Goal: Task Accomplishment & Management: Manage account settings

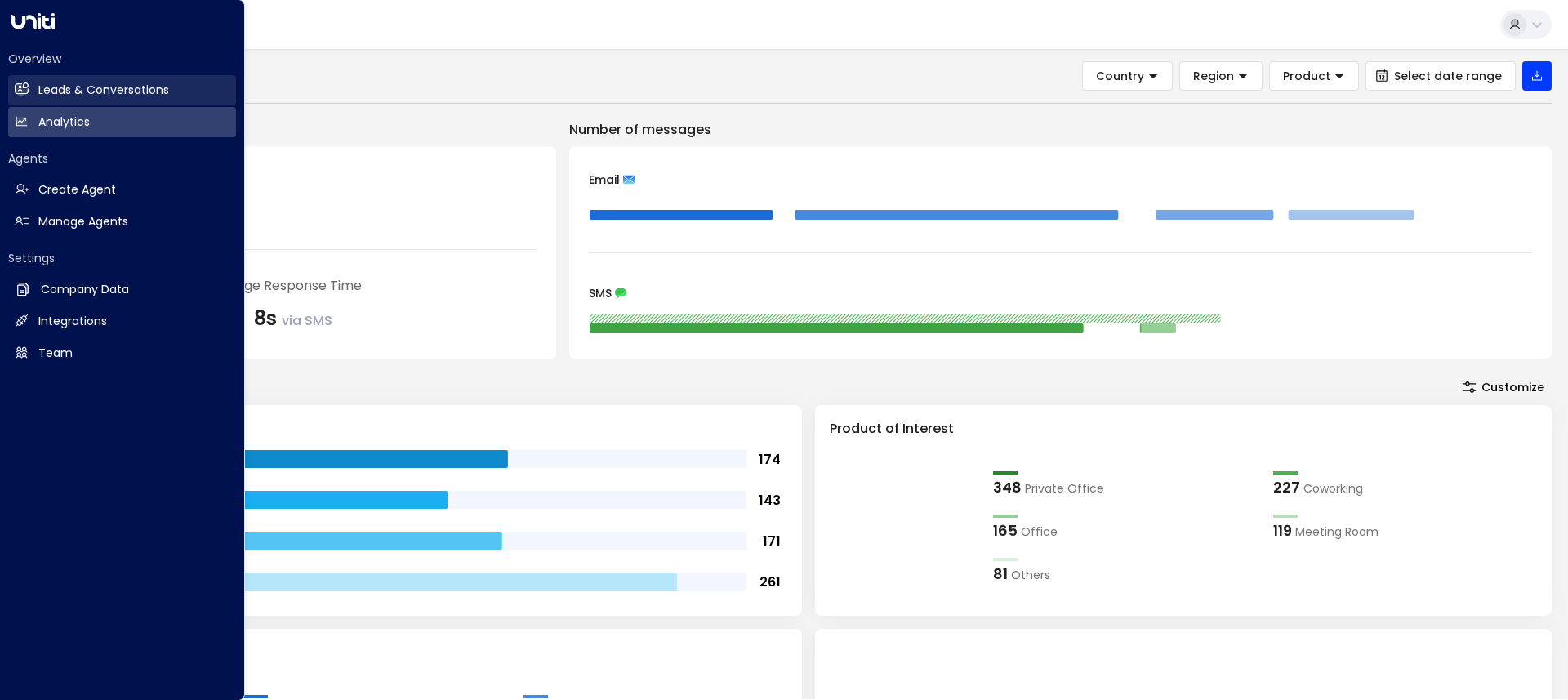
click at [49, 96] on h2 "Leads & Conversations" at bounding box center [103, 90] width 131 height 17
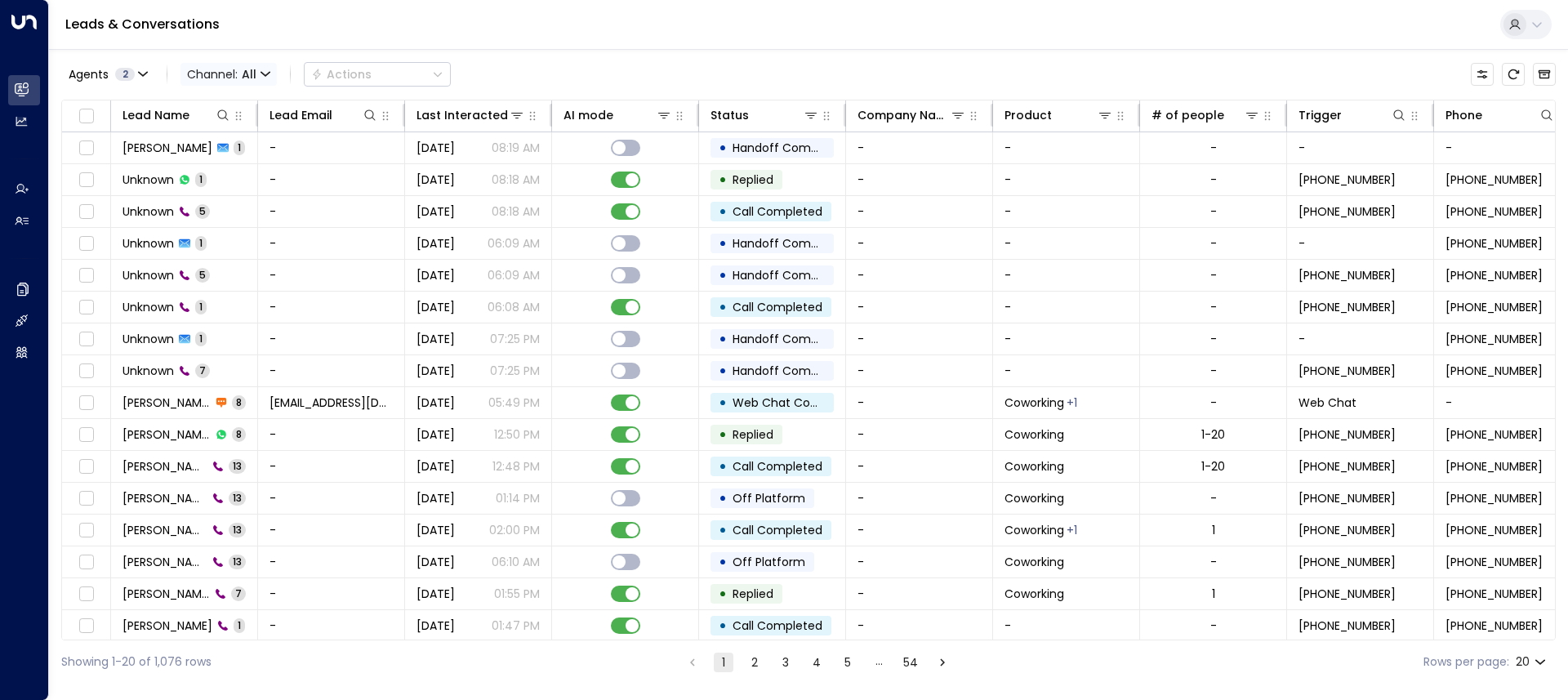
click at [185, 76] on span "Channel: All" at bounding box center [229, 74] width 96 height 23
click at [223, 227] on span "Voice" at bounding box center [215, 229] width 33 height 17
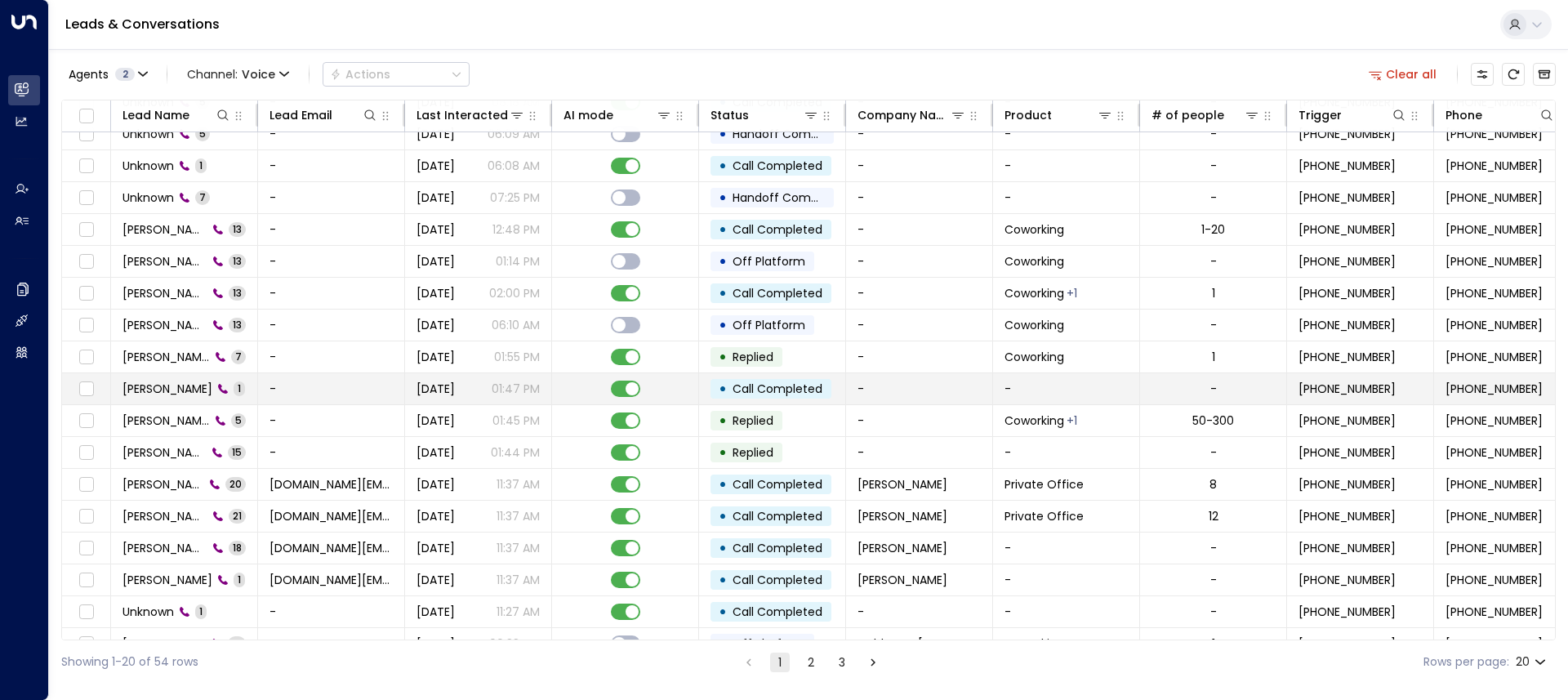
scroll to position [7, 0]
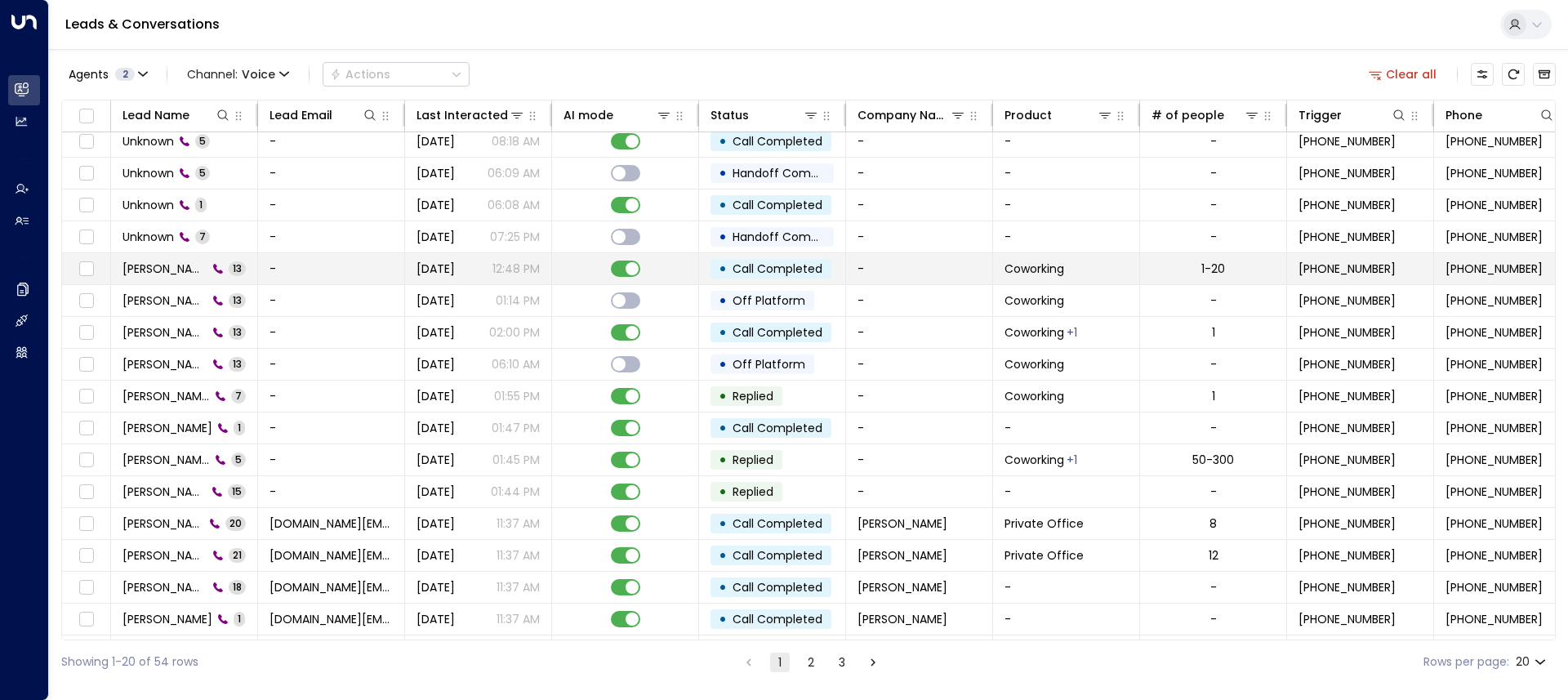
click at [331, 269] on td "-" at bounding box center [331, 268] width 147 height 31
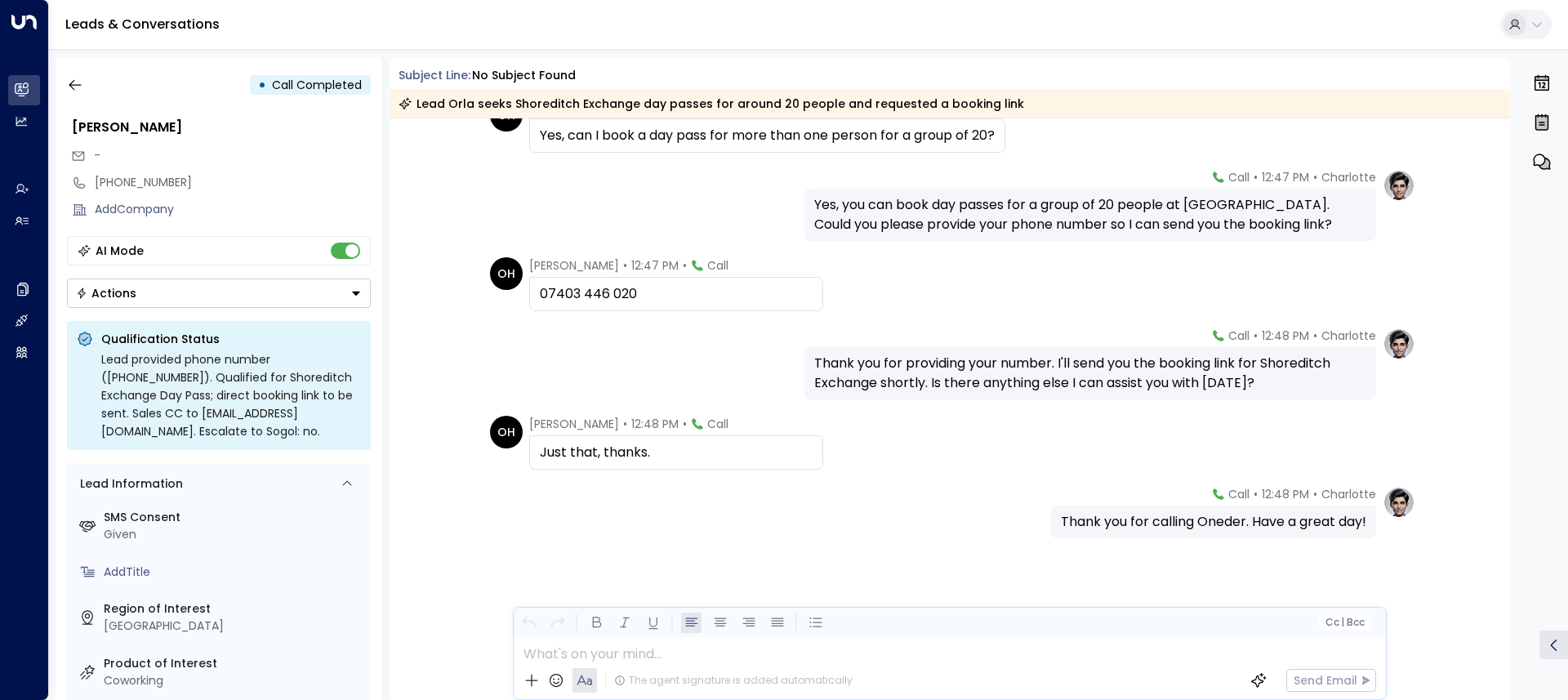
scroll to position [697, 0]
click at [350, 288] on icon "Button group with a nested menu" at bounding box center [355, 293] width 11 height 11
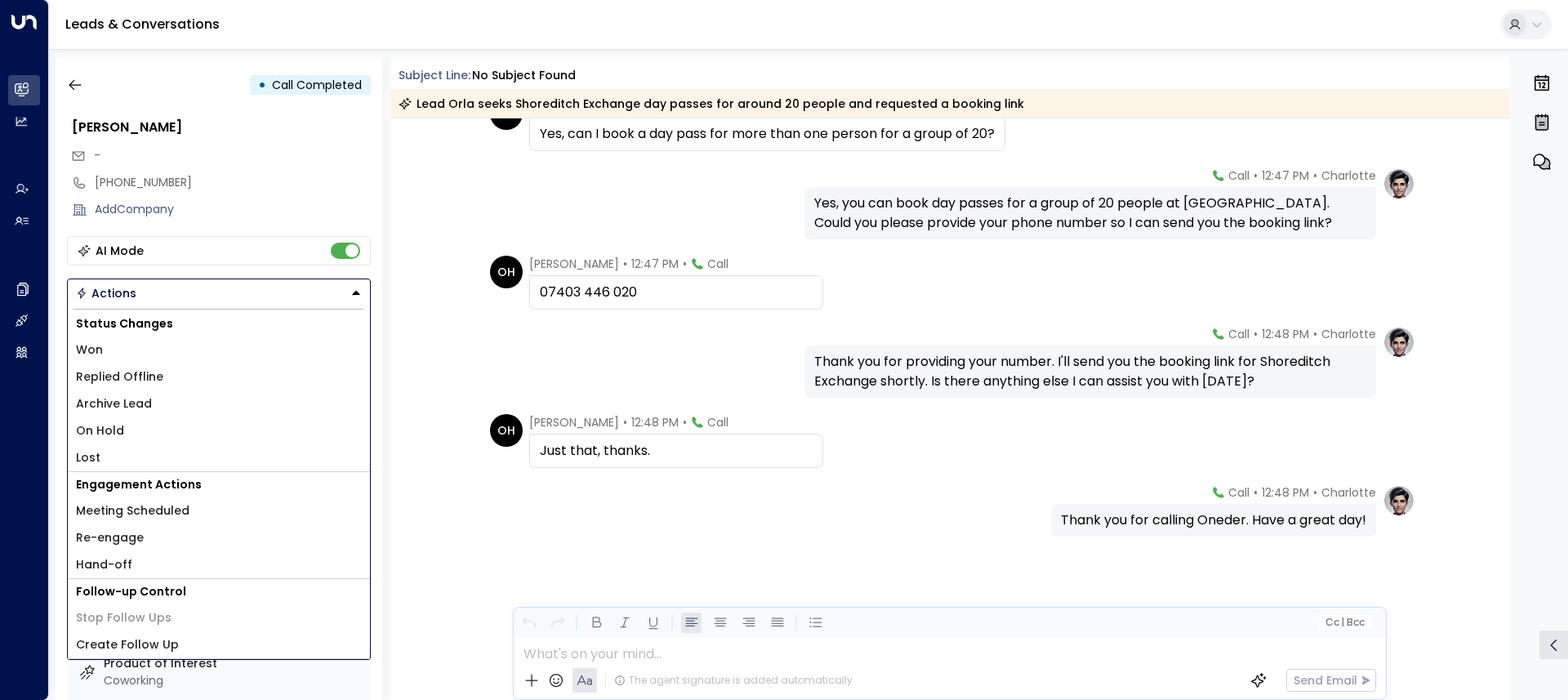
click at [355, 293] on icon "Button group with a nested menu" at bounding box center [356, 293] width 8 height 4
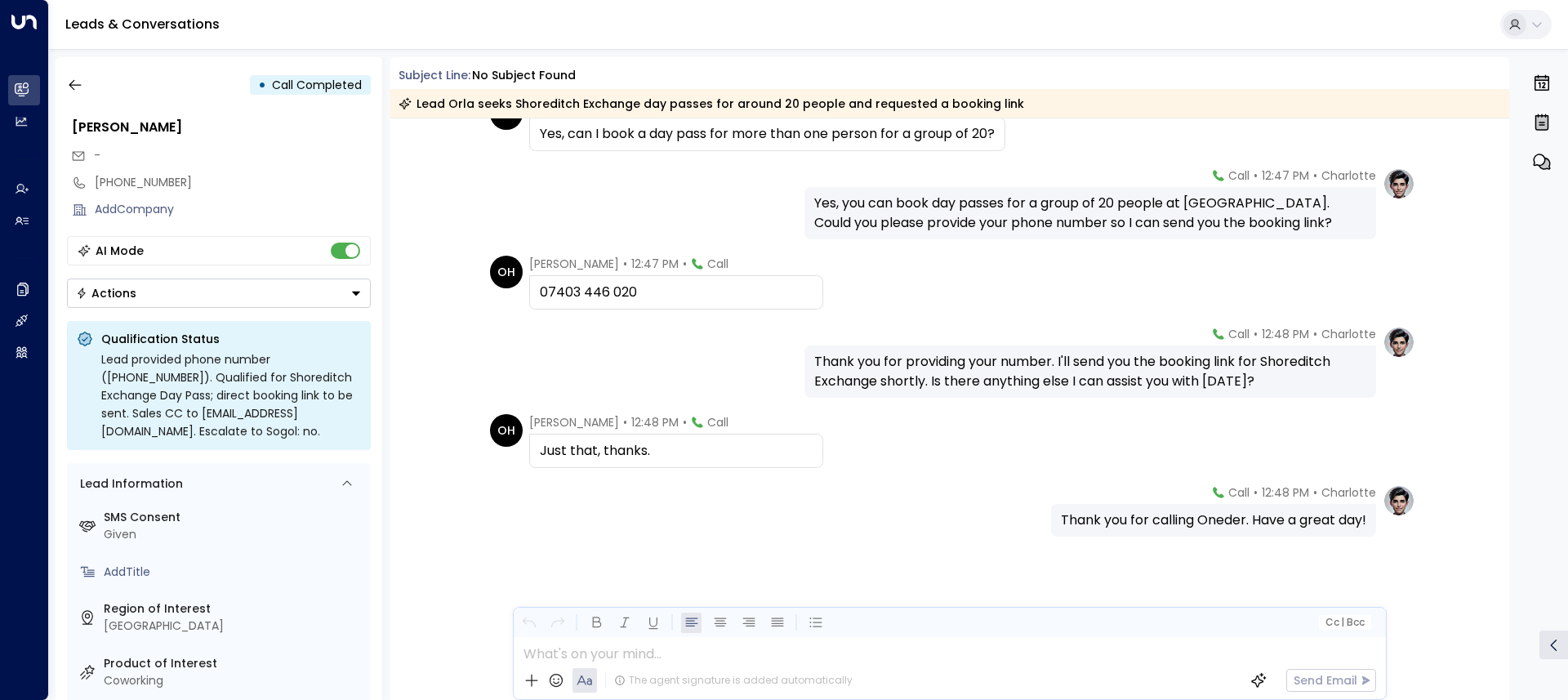
click at [464, 262] on div "OH [PERSON_NAME] • 12:47 PM • Call [PHONE_NUMBER]" at bounding box center [950, 283] width 1120 height 54
click at [225, 388] on div "Lead provided phone number ([PHONE_NUMBER]). Qualified for Shoreditch Exchange …" at bounding box center [231, 395] width 260 height 90
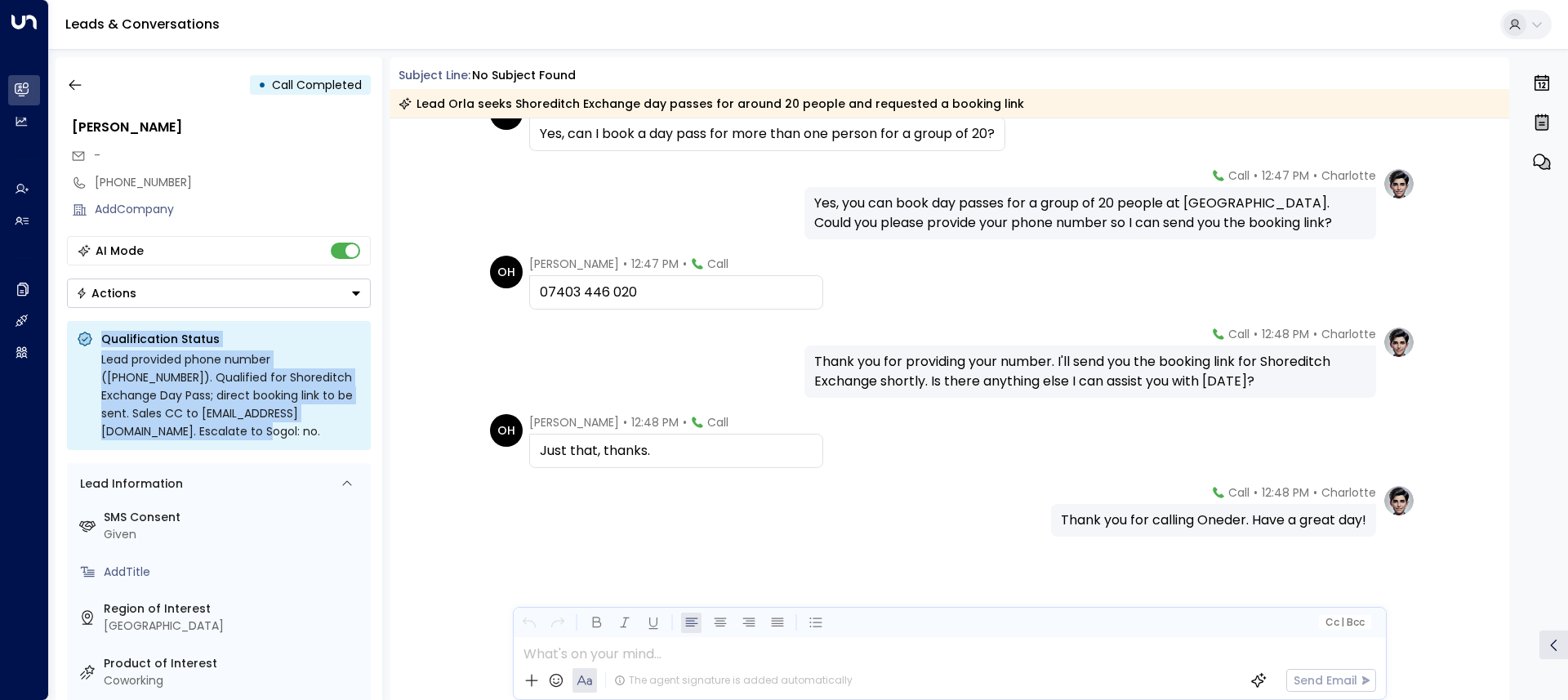
drag, startPoint x: 127, startPoint y: 440, endPoint x: 124, endPoint y: 319, distance: 121.7
click at [124, 319] on div "• Call Completed [PERSON_NAME] - [PHONE_NUMBER] Add Company AI Mode Actions Qua…" at bounding box center [219, 378] width 327 height 643
click at [160, 407] on div "Lead provided phone number ([PHONE_NUMBER]). Qualified for Shoreditch Exchange …" at bounding box center [231, 395] width 260 height 90
drag, startPoint x: 128, startPoint y: 435, endPoint x: 96, endPoint y: 348, distance: 93.3
click at [96, 348] on div "Qualification Status Lead provided phone number ([PHONE_NUMBER]). Qualified for…" at bounding box center [219, 385] width 304 height 129
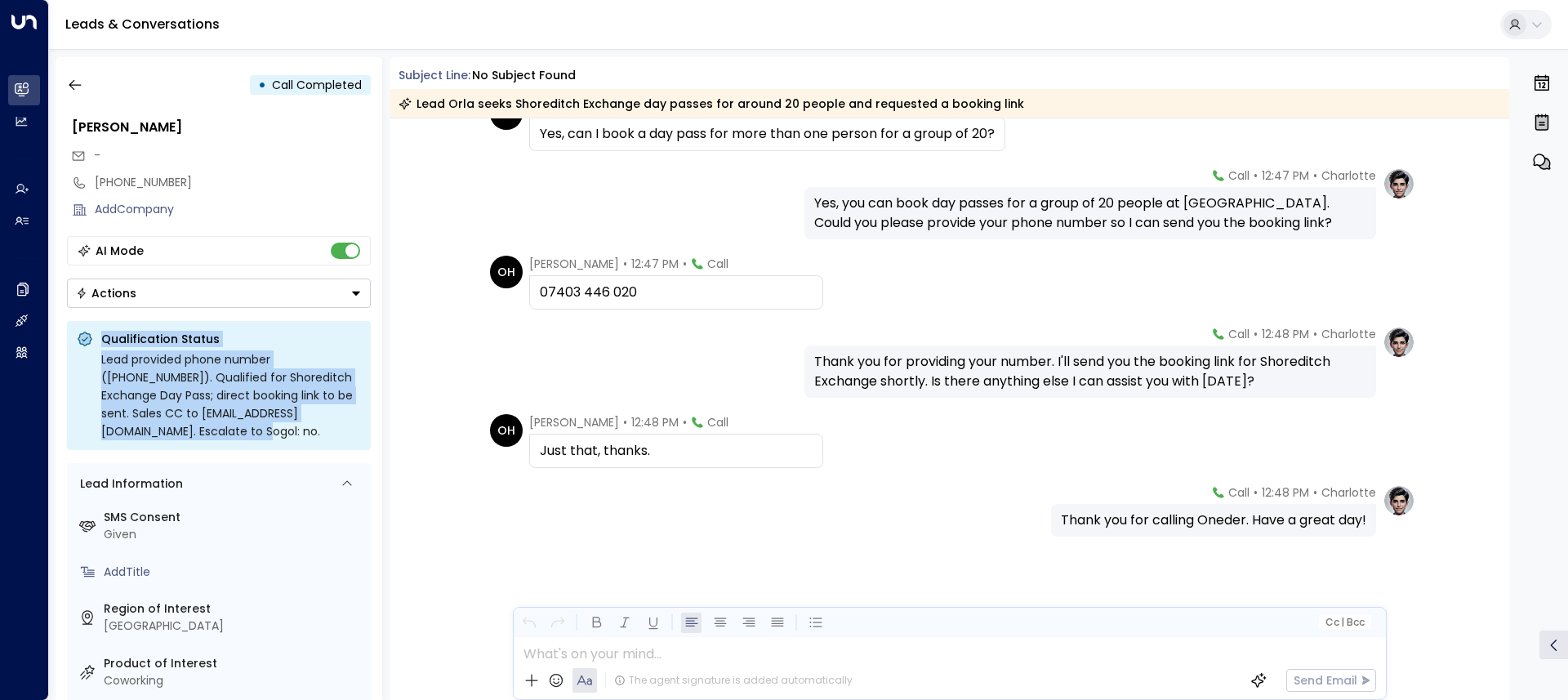
click at [172, 395] on div "Lead provided phone number ([PHONE_NUMBER]). Qualified for Shoreditch Exchange …" at bounding box center [231, 395] width 260 height 90
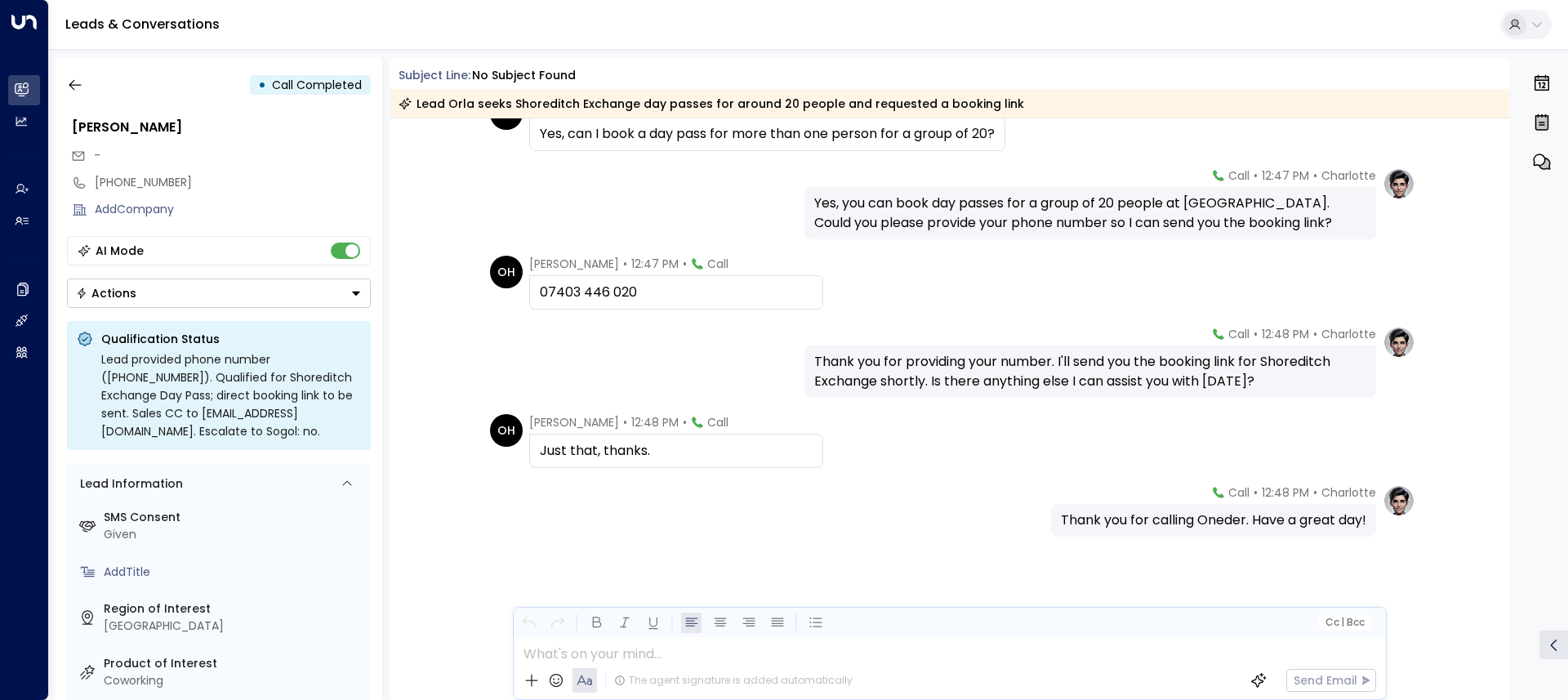
click at [564, 652] on div at bounding box center [949, 649] width 871 height 25
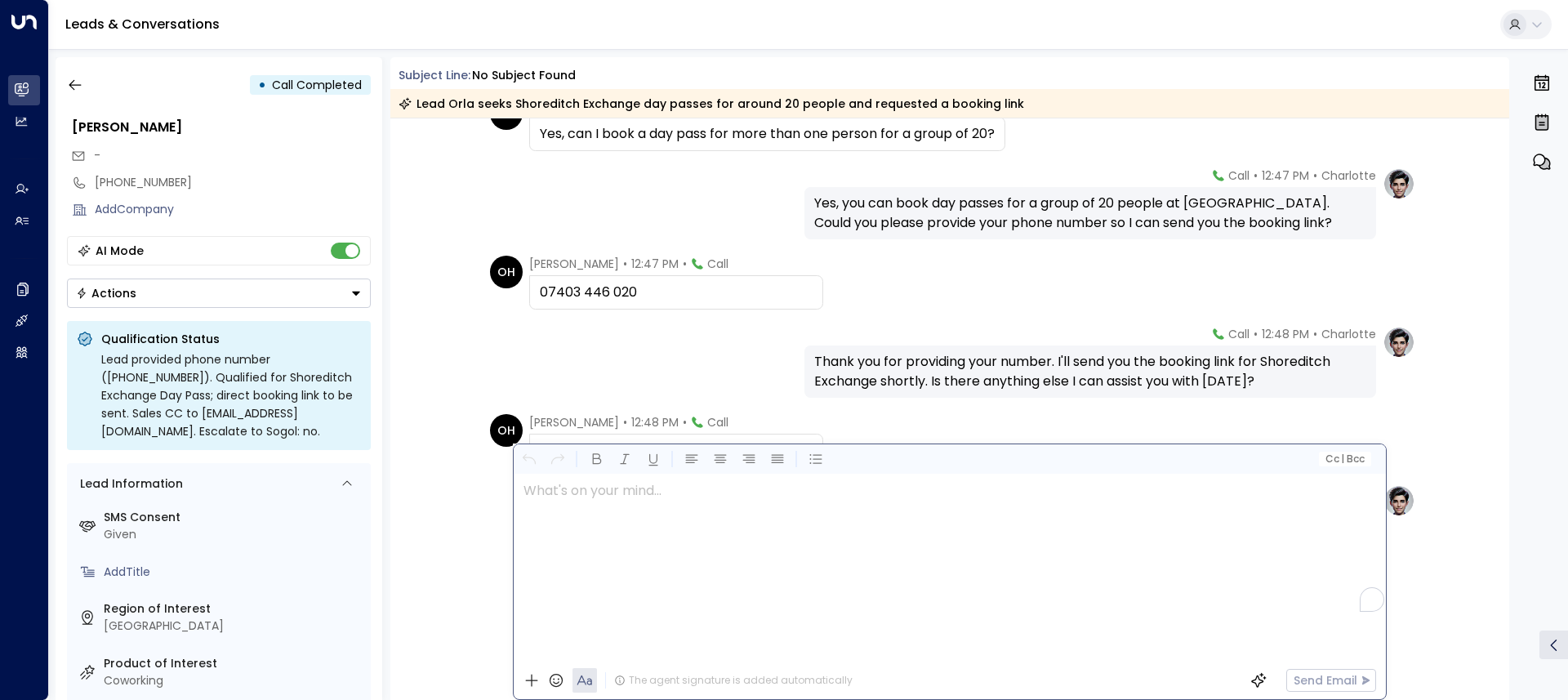
scroll to position [0, 0]
click at [1478, 437] on div "OH [PERSON_NAME] • 12:48 PM • Call Just that, thanks." at bounding box center [950, 441] width 1120 height 54
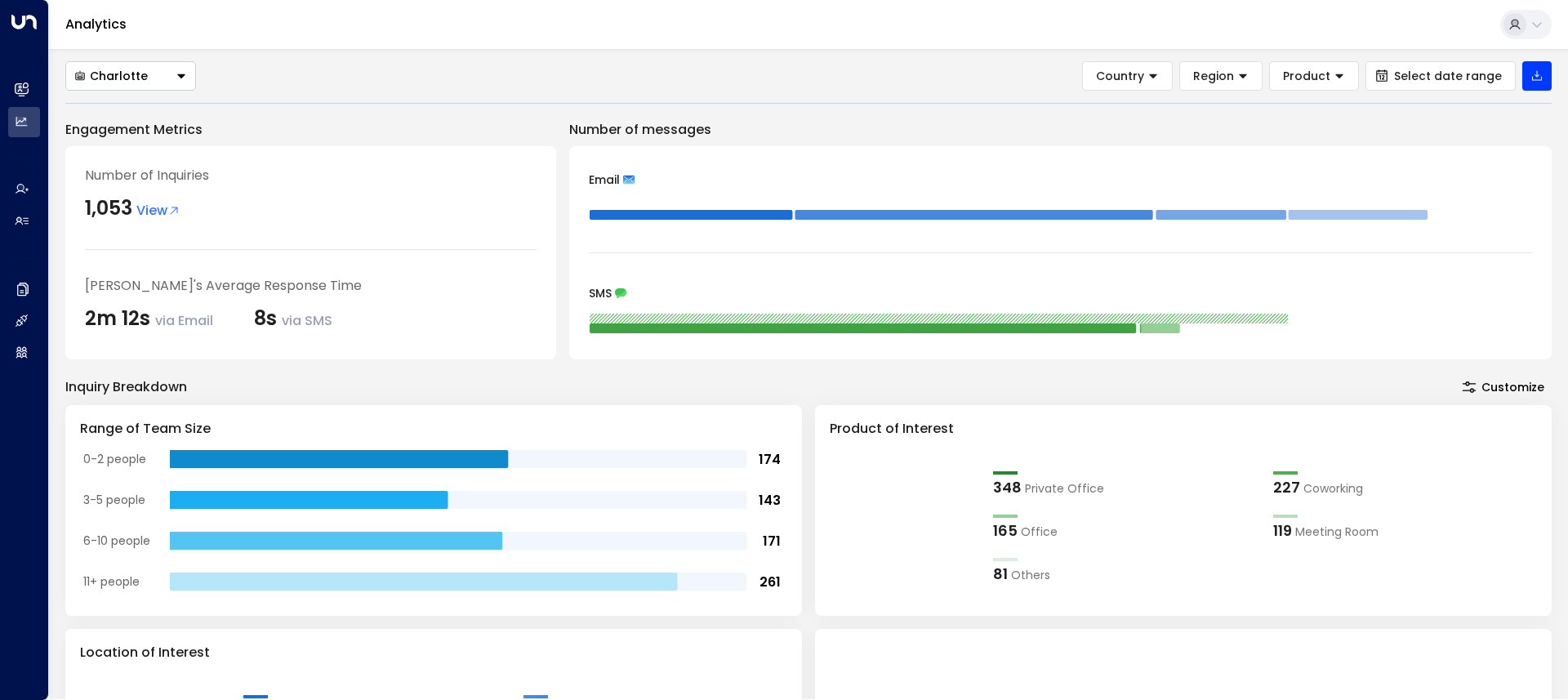
click at [1514, 11] on button at bounding box center [1525, 24] width 51 height 29
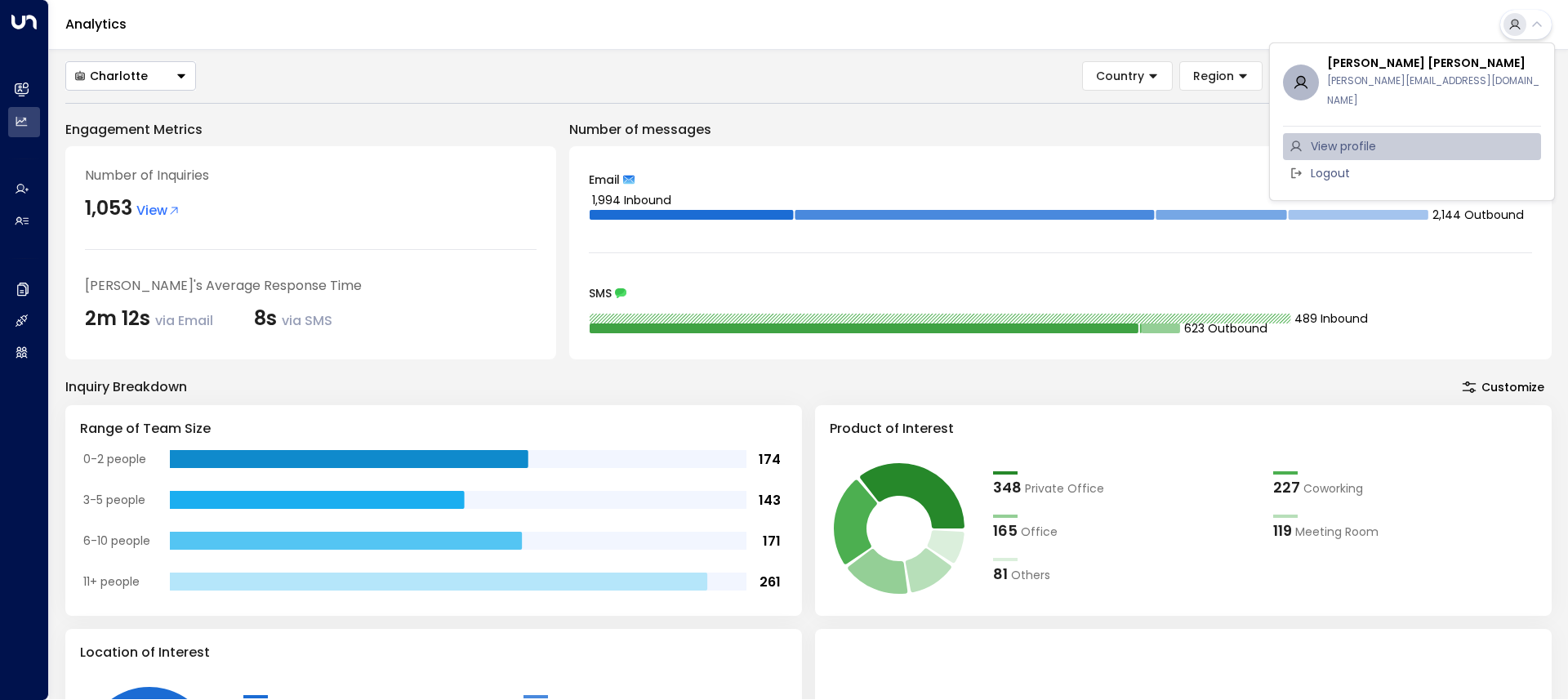
click at [1336, 138] on span "View profile" at bounding box center [1343, 146] width 65 height 17
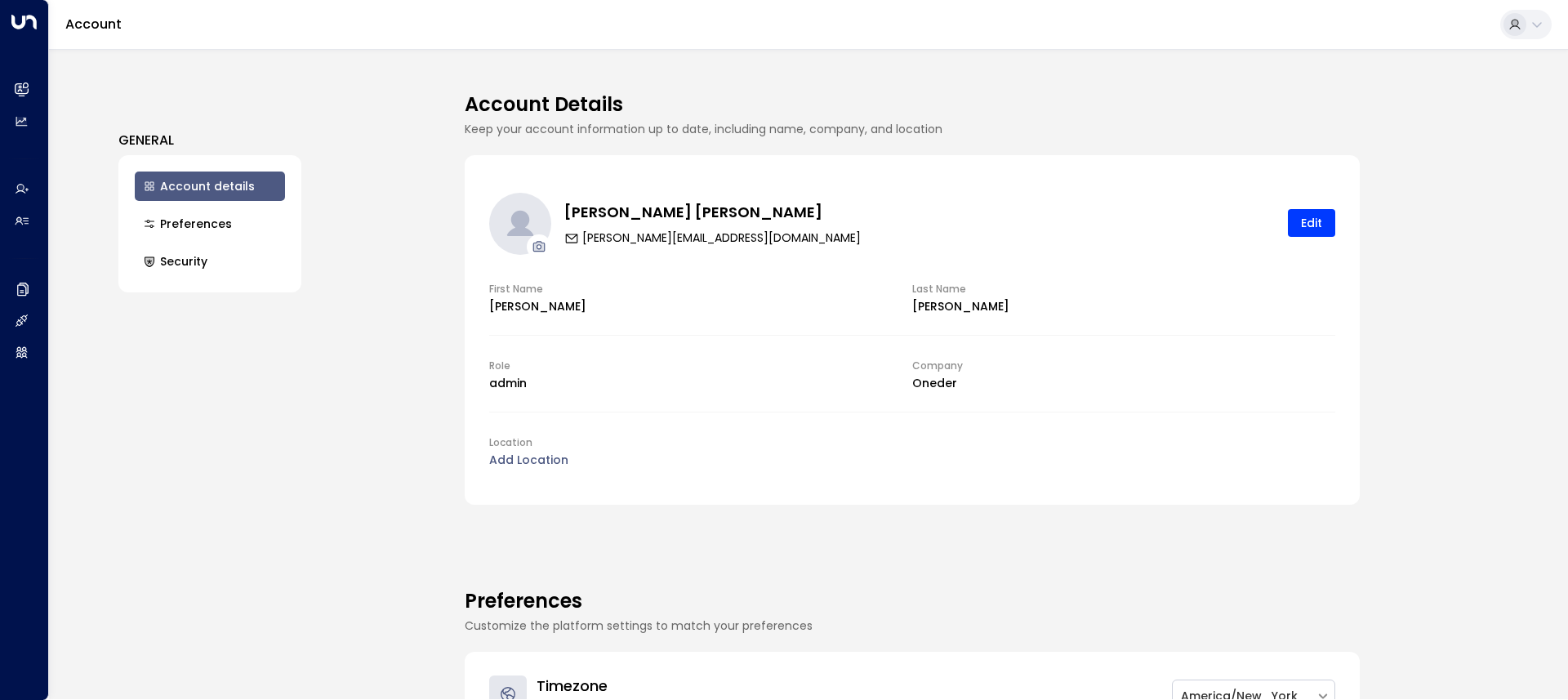
click at [195, 265] on button "Security" at bounding box center [210, 261] width 150 height 29
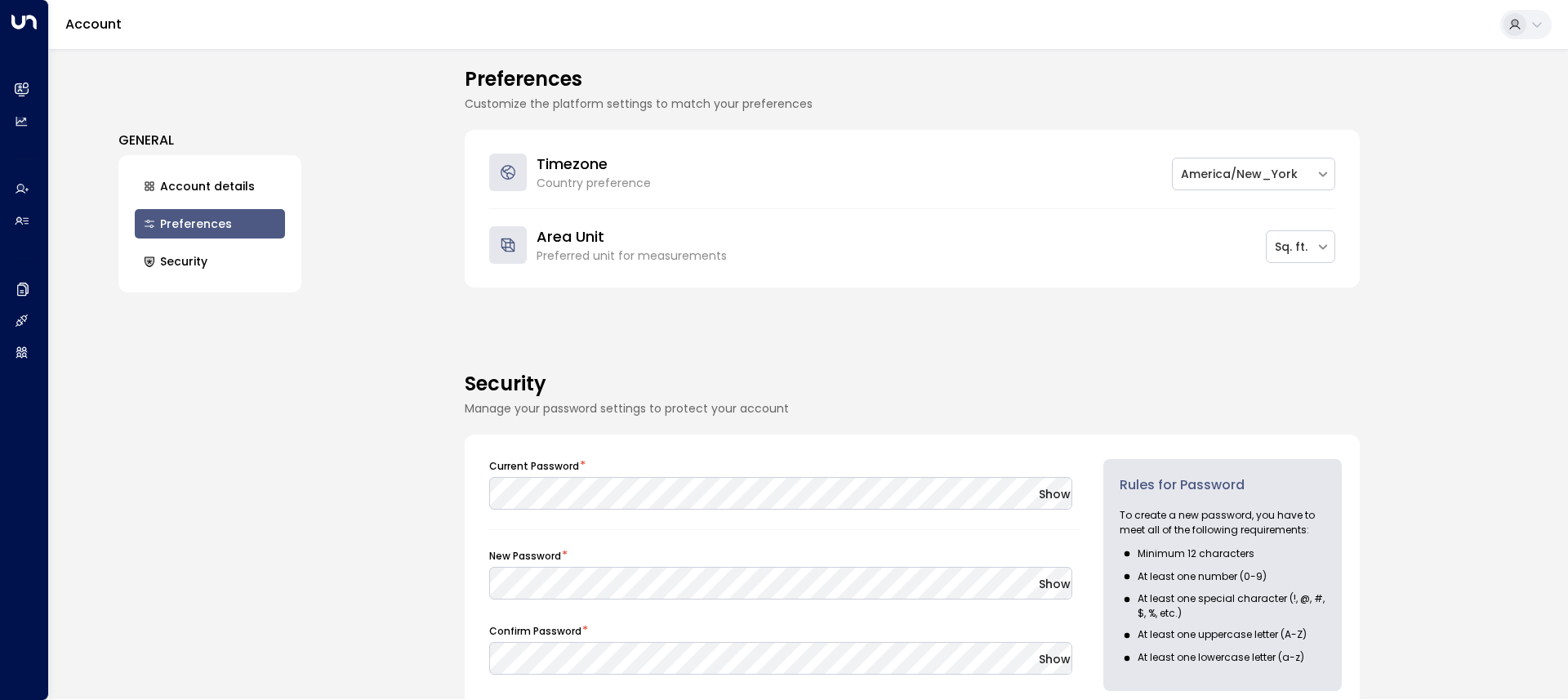
click at [189, 228] on button "Preferences" at bounding box center [210, 223] width 150 height 29
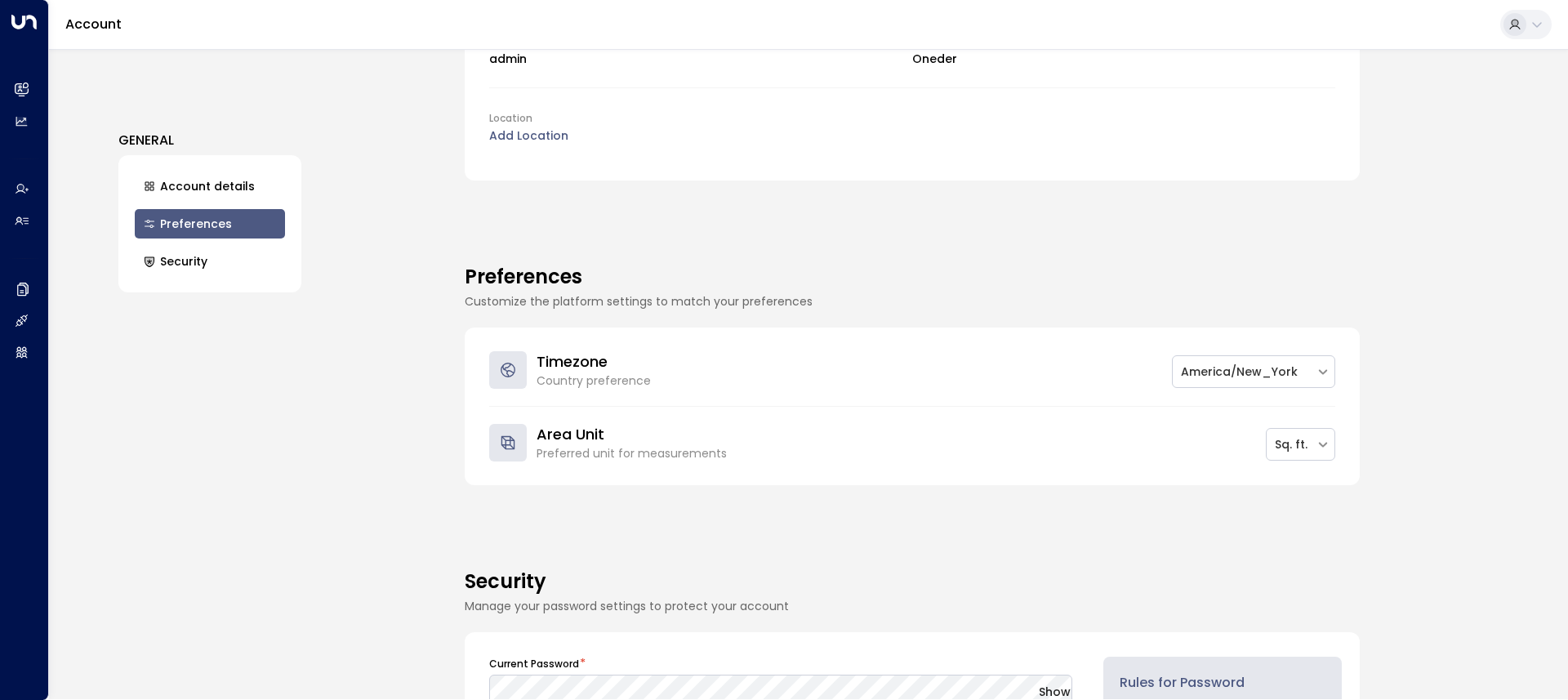
click at [185, 203] on ul "Account details Preferences Security" at bounding box center [209, 223] width 183 height 137
click at [185, 189] on button "Account details" at bounding box center [210, 186] width 150 height 29
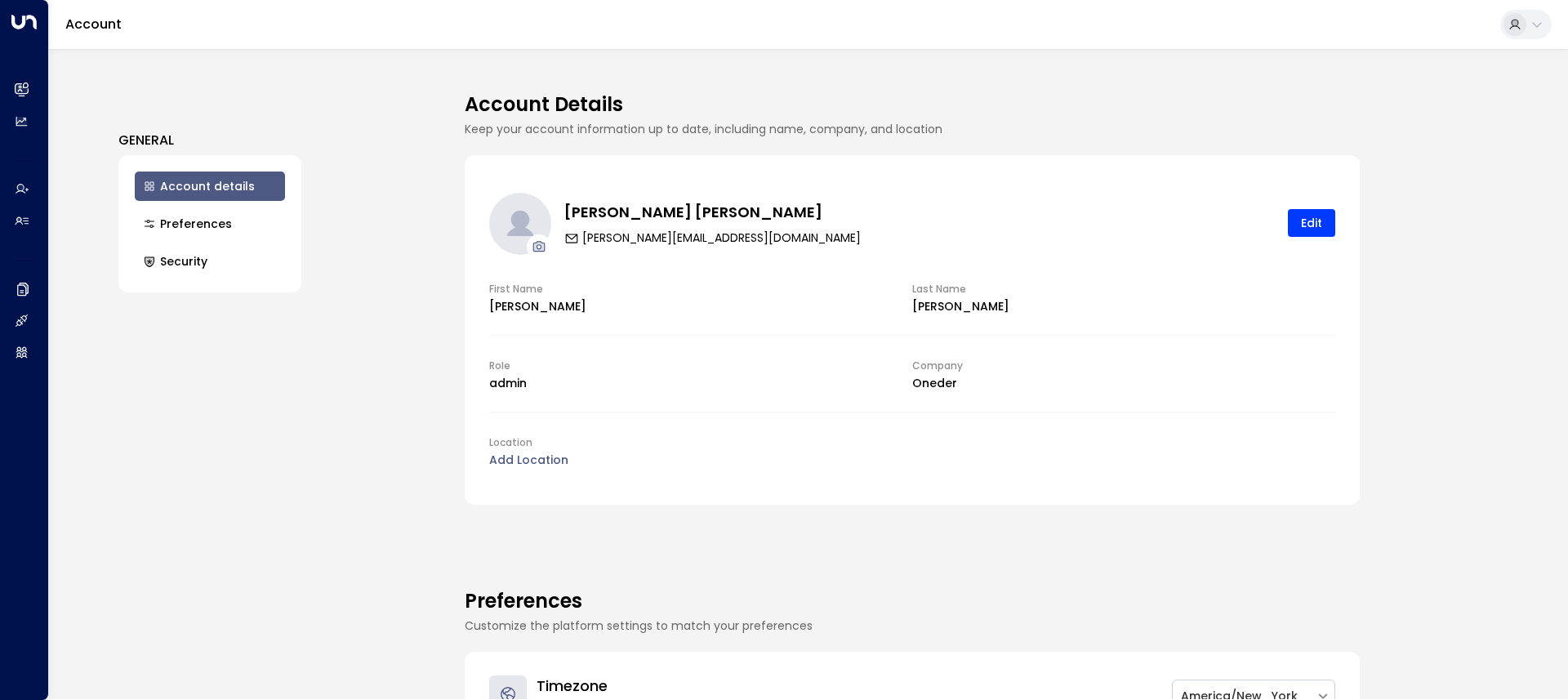
click at [347, 280] on div "GENERAL Account details Preferences Security Account Details Keep your account …" at bounding box center [808, 374] width 1519 height 650
click at [172, 223] on button "Preferences" at bounding box center [210, 223] width 150 height 29
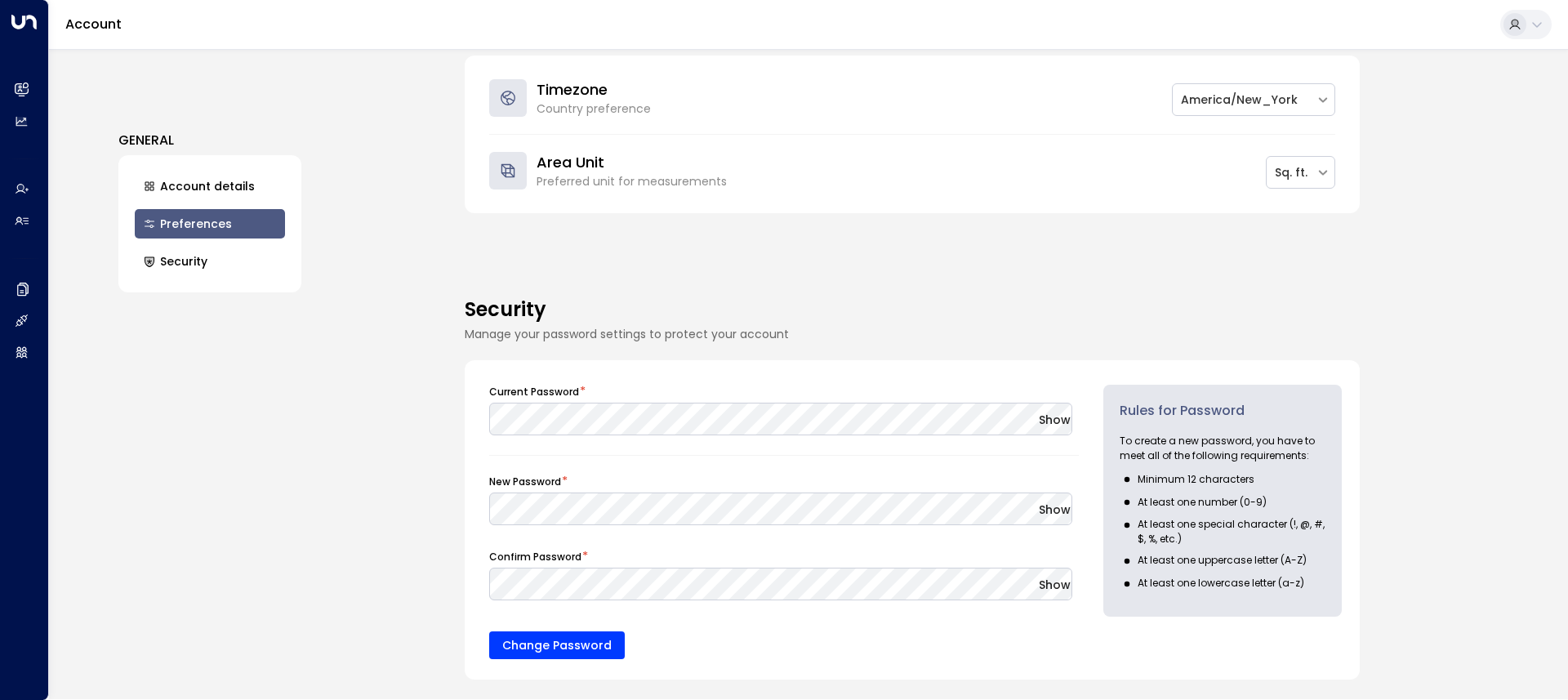
scroll to position [617, 0]
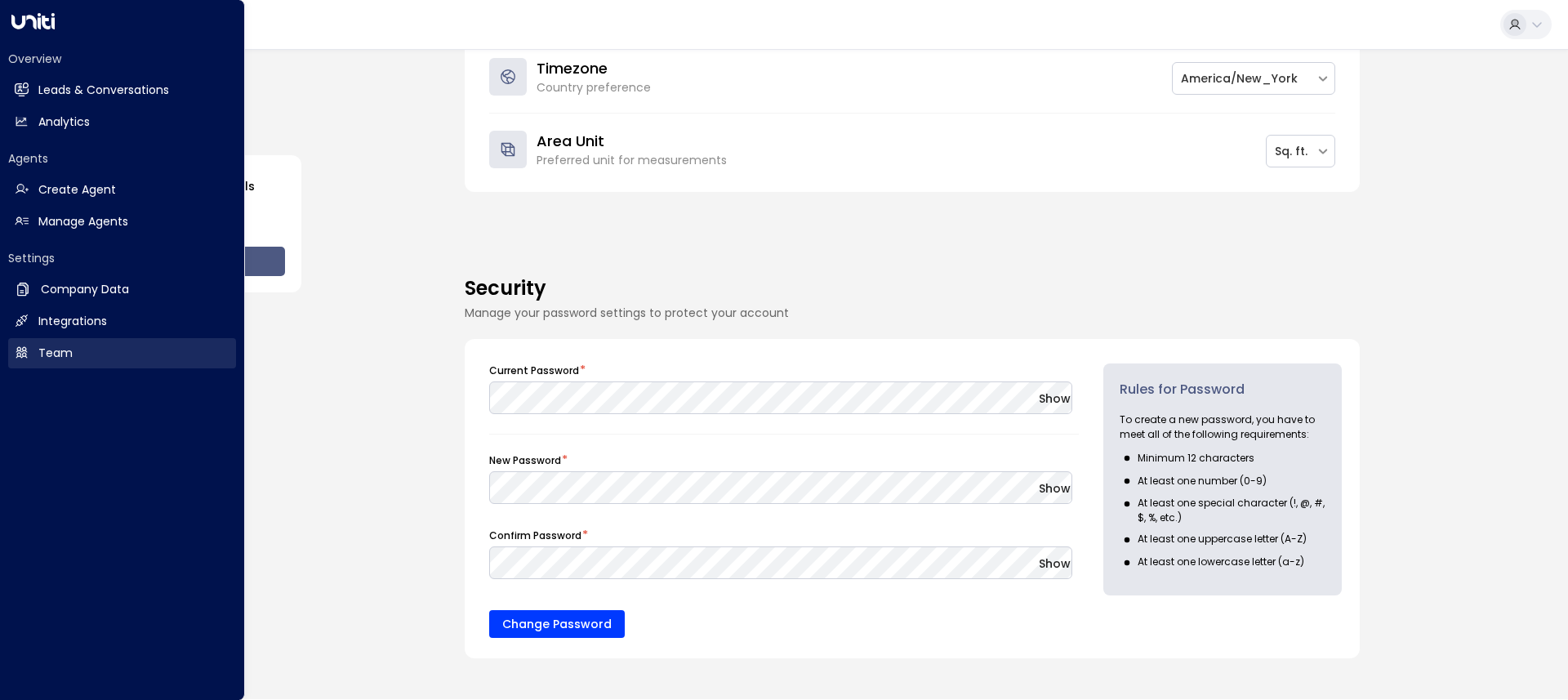
click at [67, 360] on h2 "Team" at bounding box center [55, 353] width 34 height 17
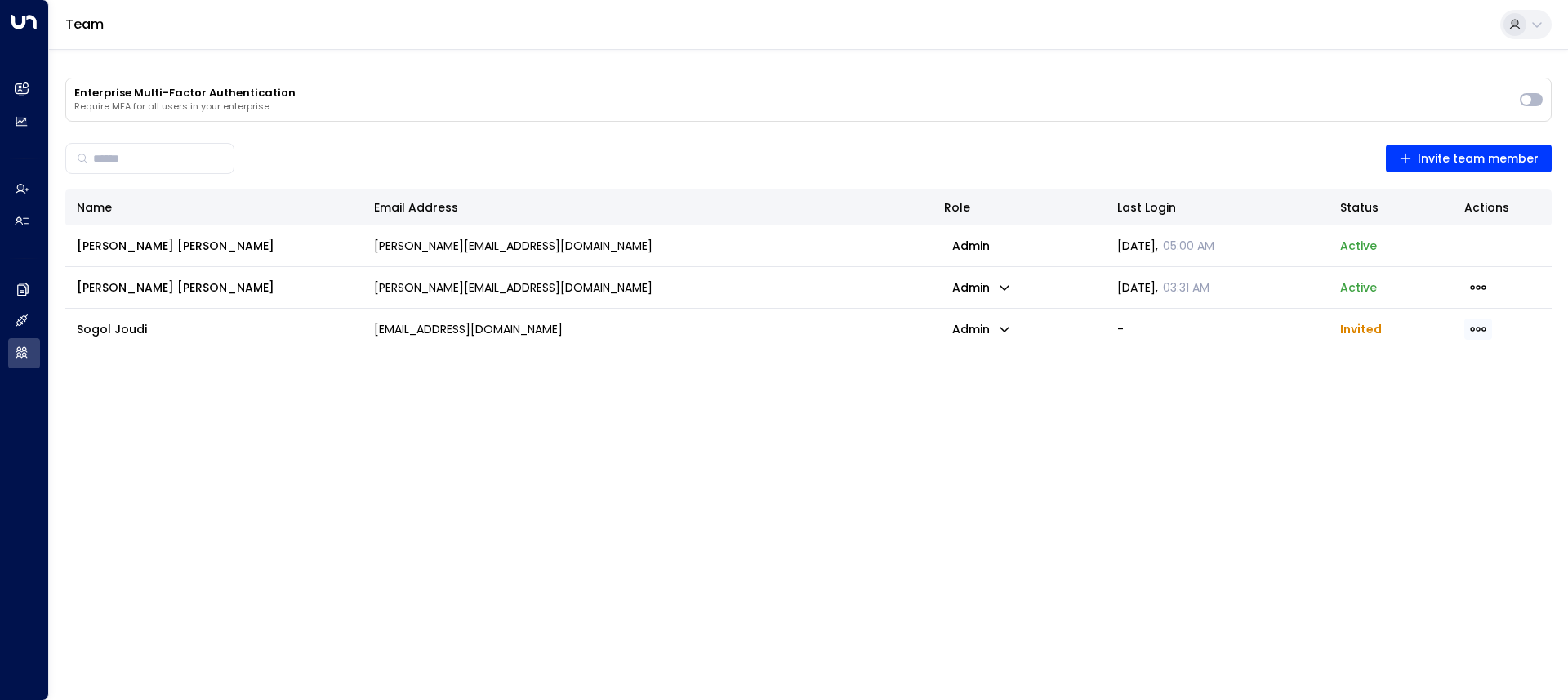
click at [1474, 330] on icon "button" at bounding box center [1478, 329] width 16 height 5
click at [1401, 368] on ul "Resend Invite Delete Invite" at bounding box center [1429, 377] width 115 height 70
click at [1478, 323] on icon "button" at bounding box center [1478, 329] width 18 height 18
click at [1413, 357] on span "Resend Invite" at bounding box center [1429, 362] width 79 height 17
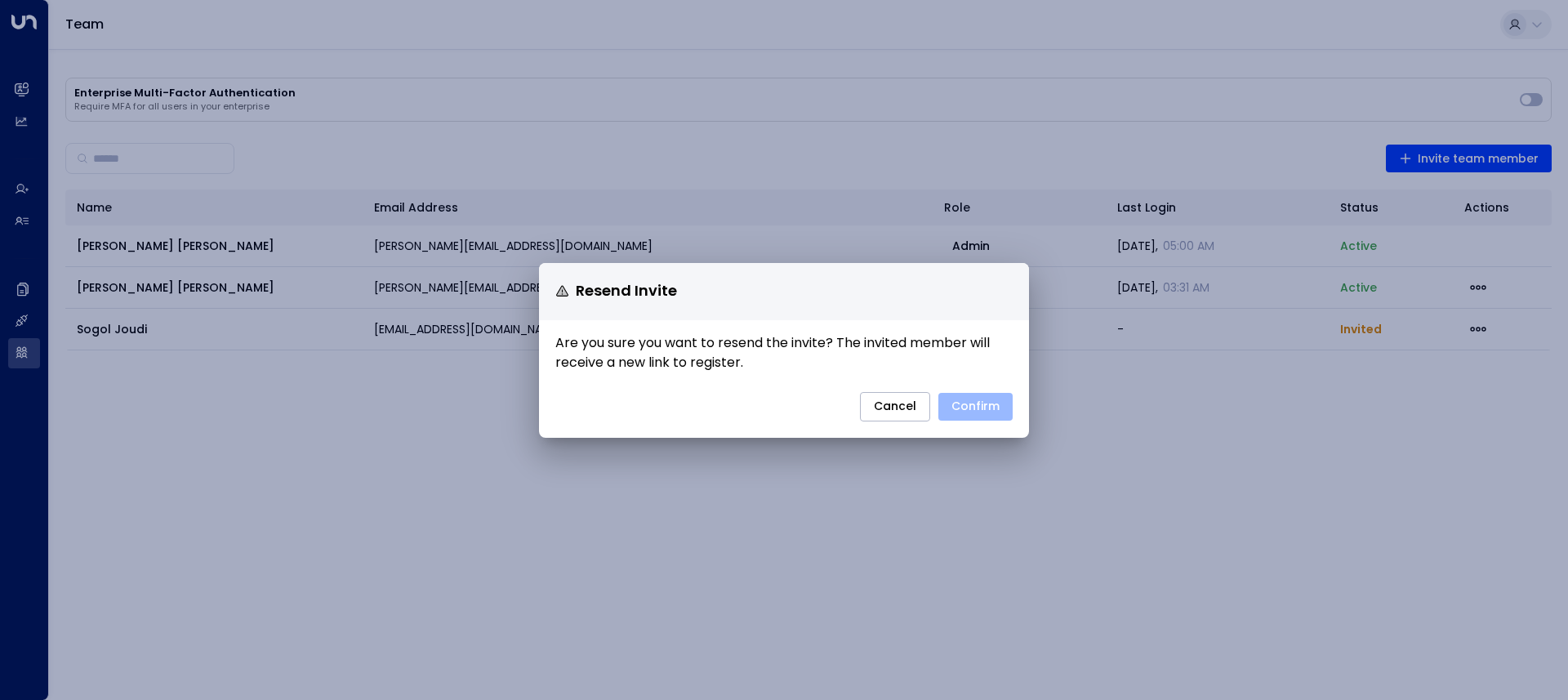
click at [964, 407] on button "Confirm" at bounding box center [975, 407] width 74 height 28
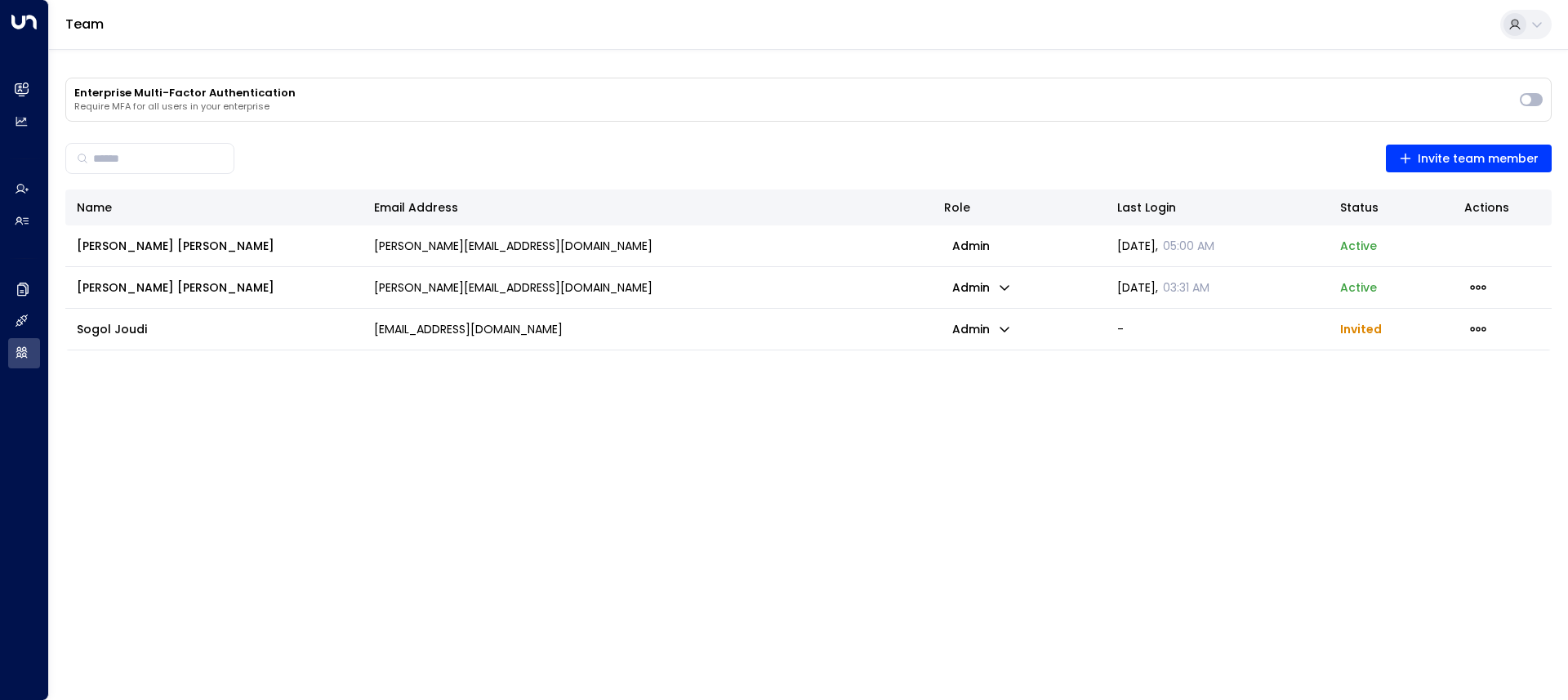
click at [996, 341] on td "admin" at bounding box center [1019, 329] width 173 height 41
click at [1008, 328] on icon "button" at bounding box center [1005, 330] width 10 height 6
click at [1375, 370] on div at bounding box center [784, 350] width 1568 height 700
click at [1480, 331] on icon "button" at bounding box center [1478, 329] width 18 height 18
click at [1399, 378] on li "Delete Invite" at bounding box center [1421, 371] width 79 height 16
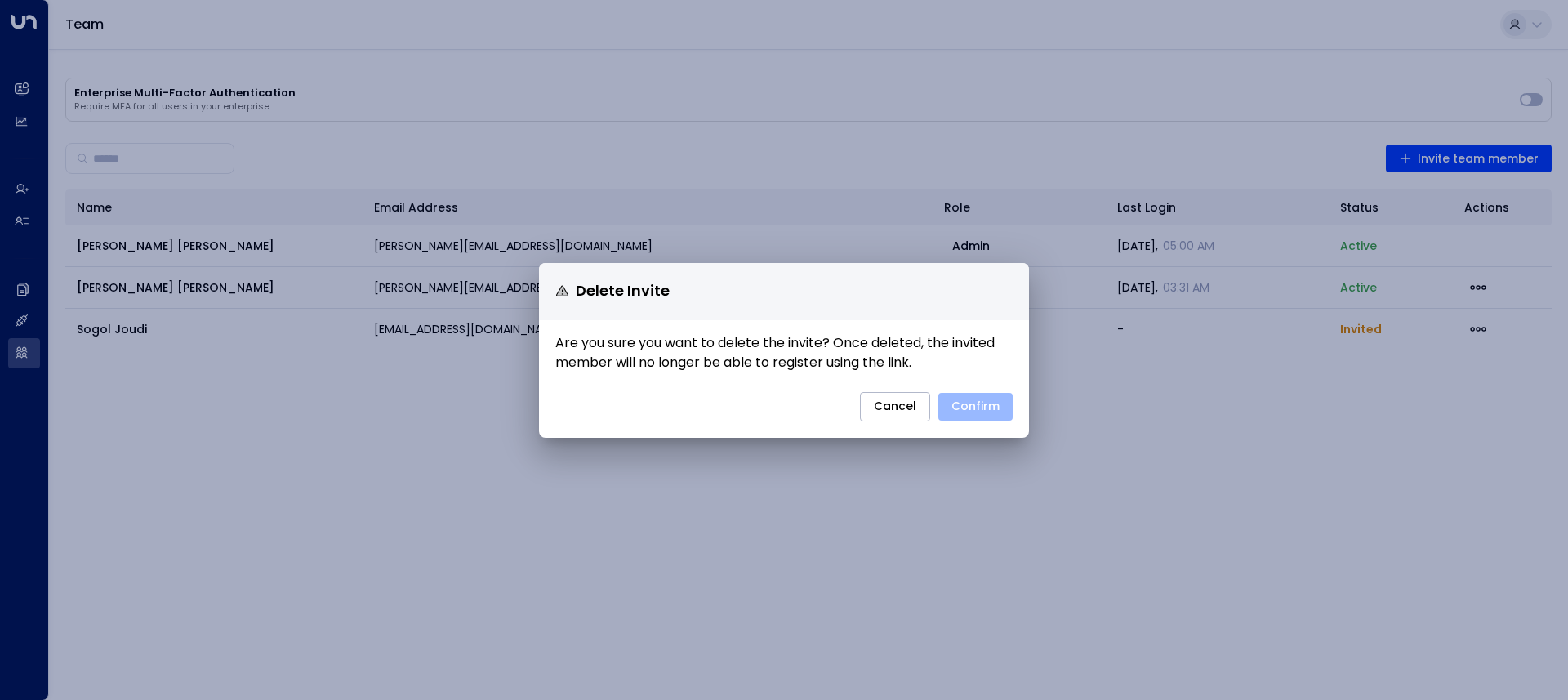
click at [969, 409] on button "Confirm" at bounding box center [975, 407] width 74 height 28
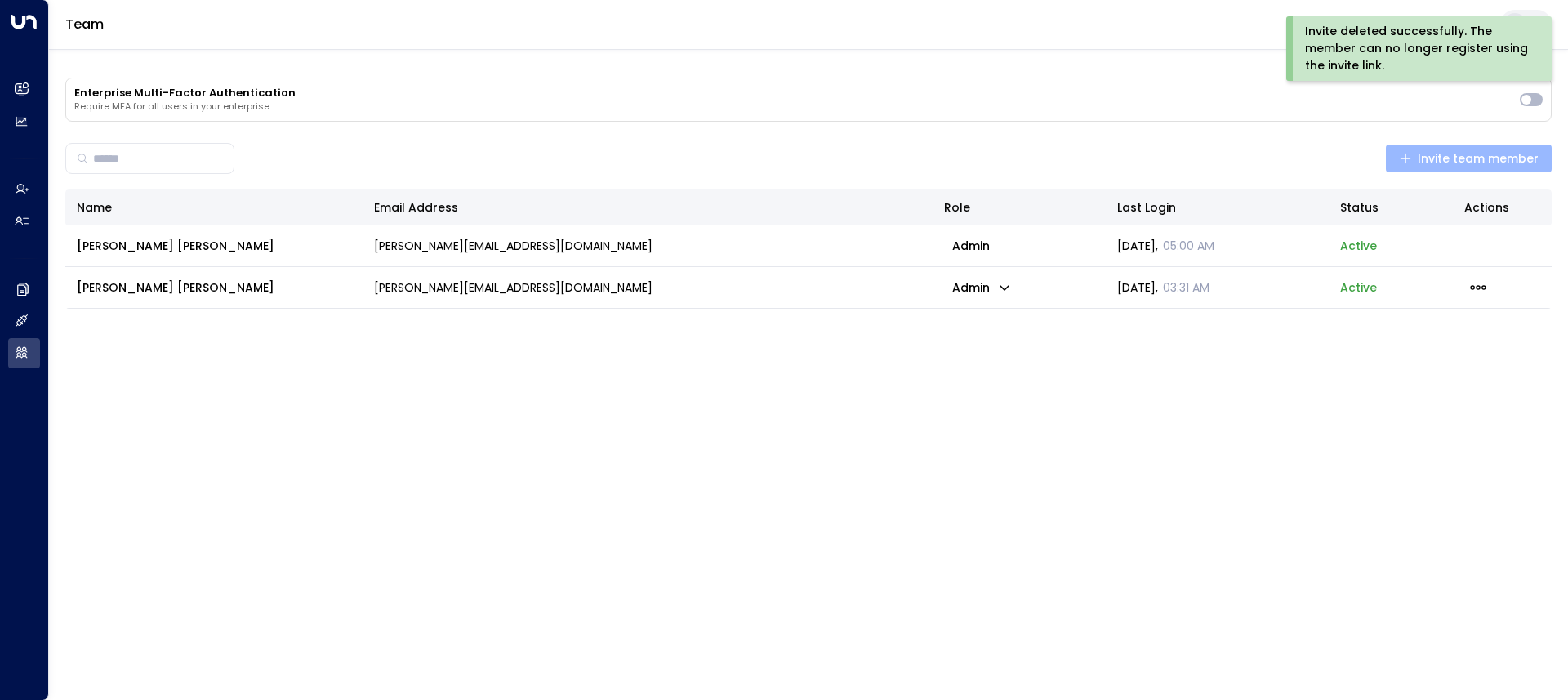
click at [1411, 166] on span "Invite team member" at bounding box center [1469, 159] width 140 height 20
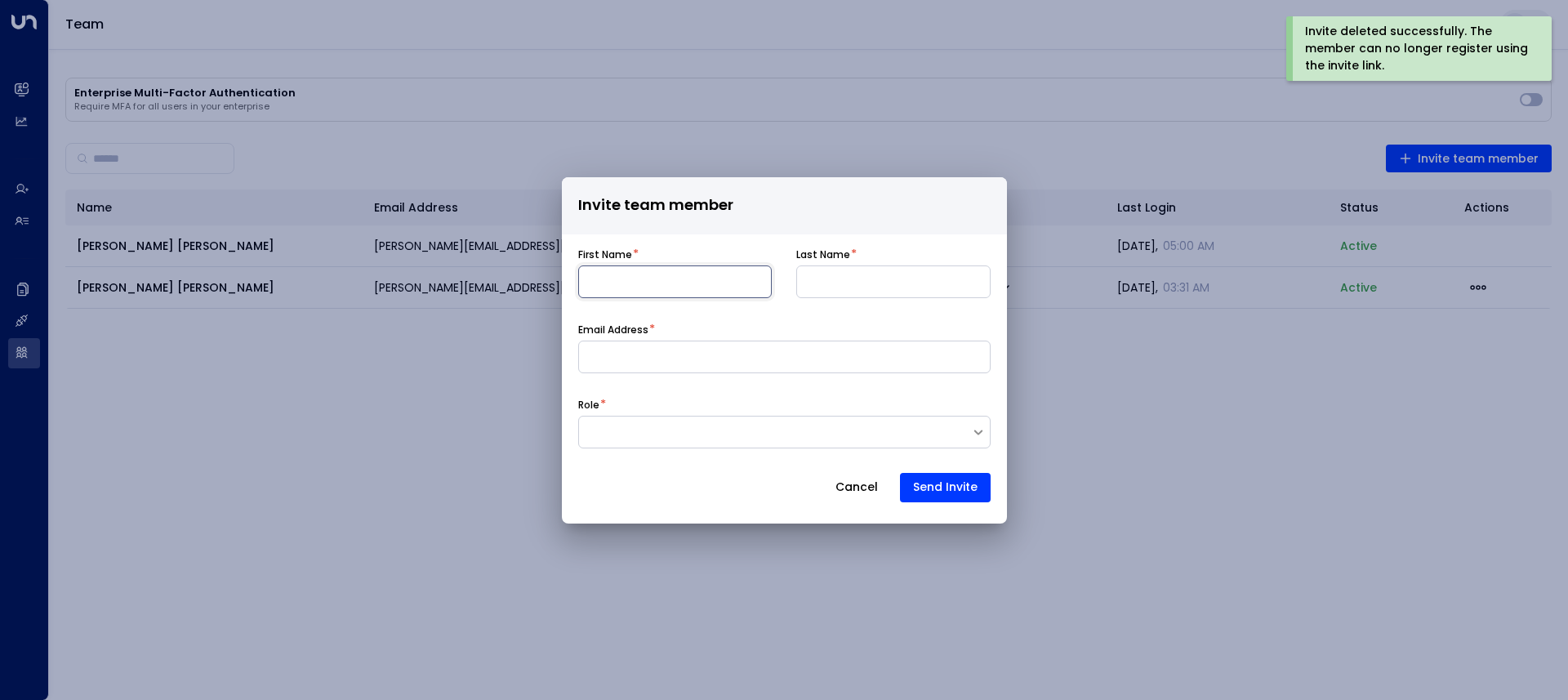
click at [701, 285] on input at bounding box center [675, 281] width 194 height 33
type input "*****"
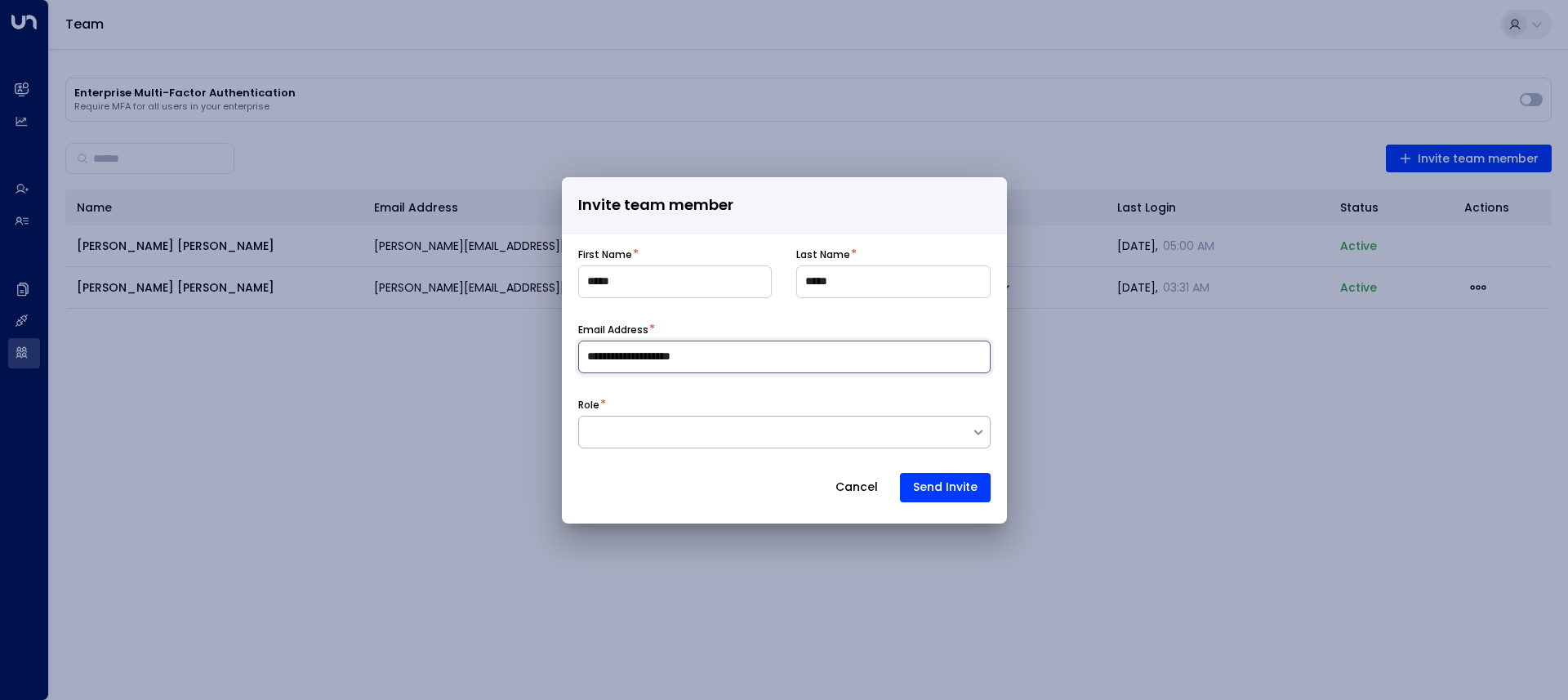
type input "**********"
click at [638, 416] on div at bounding box center [784, 432] width 412 height 33
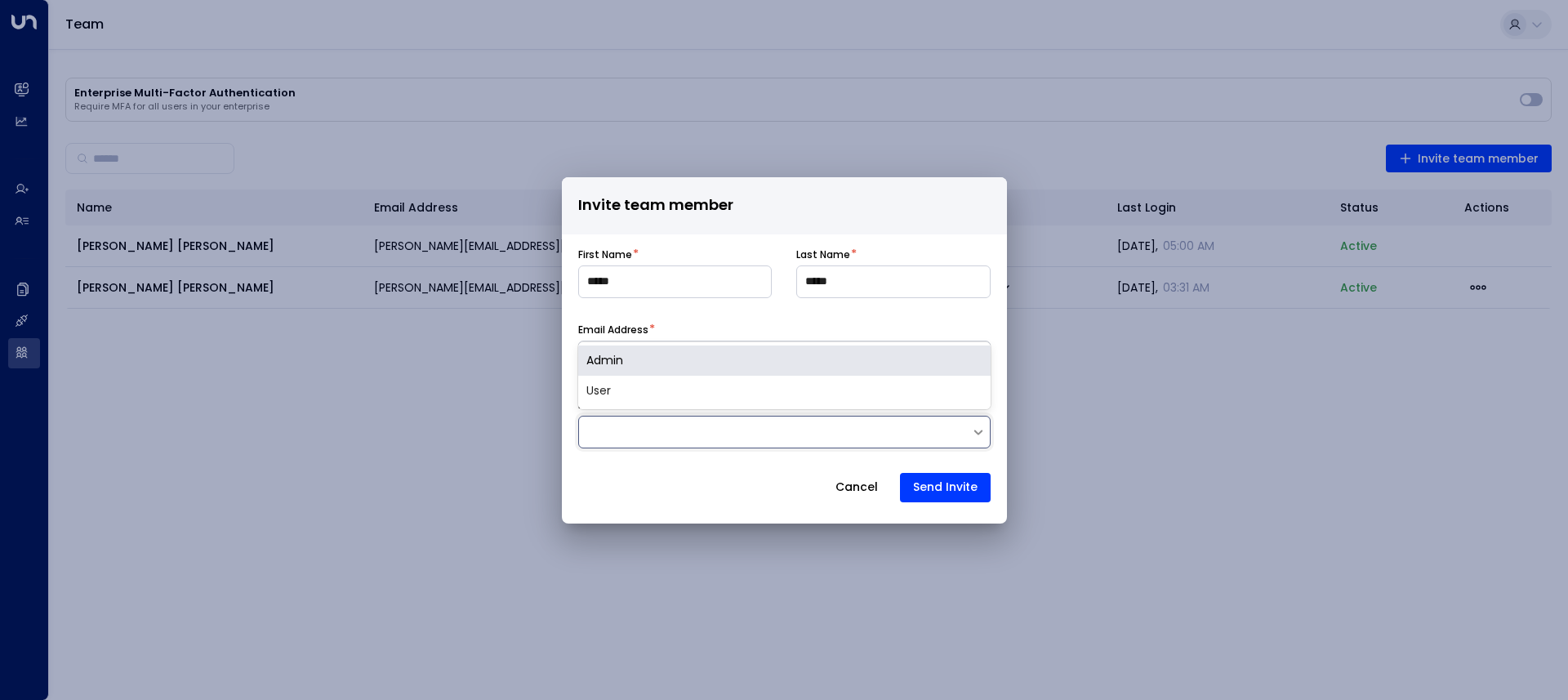
click at [608, 368] on div "Admin" at bounding box center [784, 361] width 412 height 30
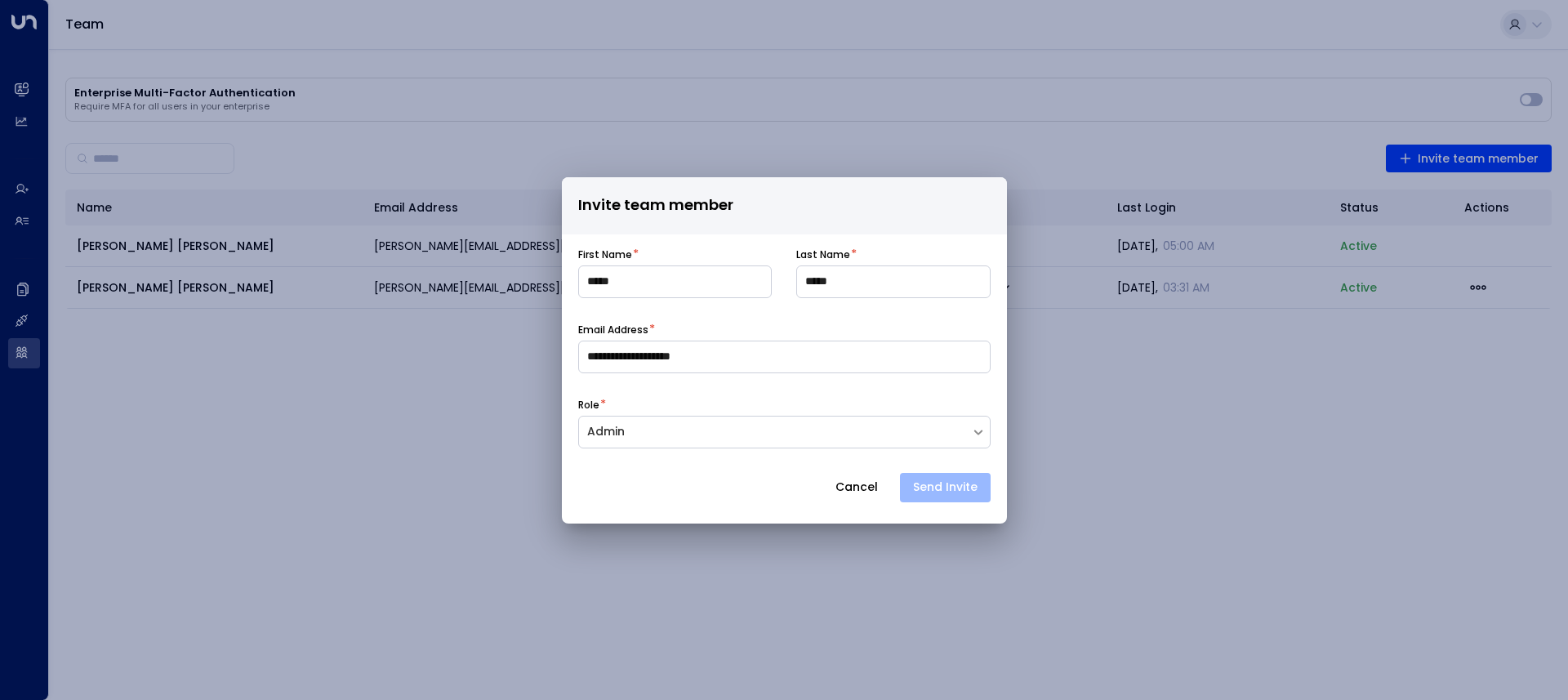
click at [931, 473] on button "Send Invite" at bounding box center [945, 487] width 91 height 29
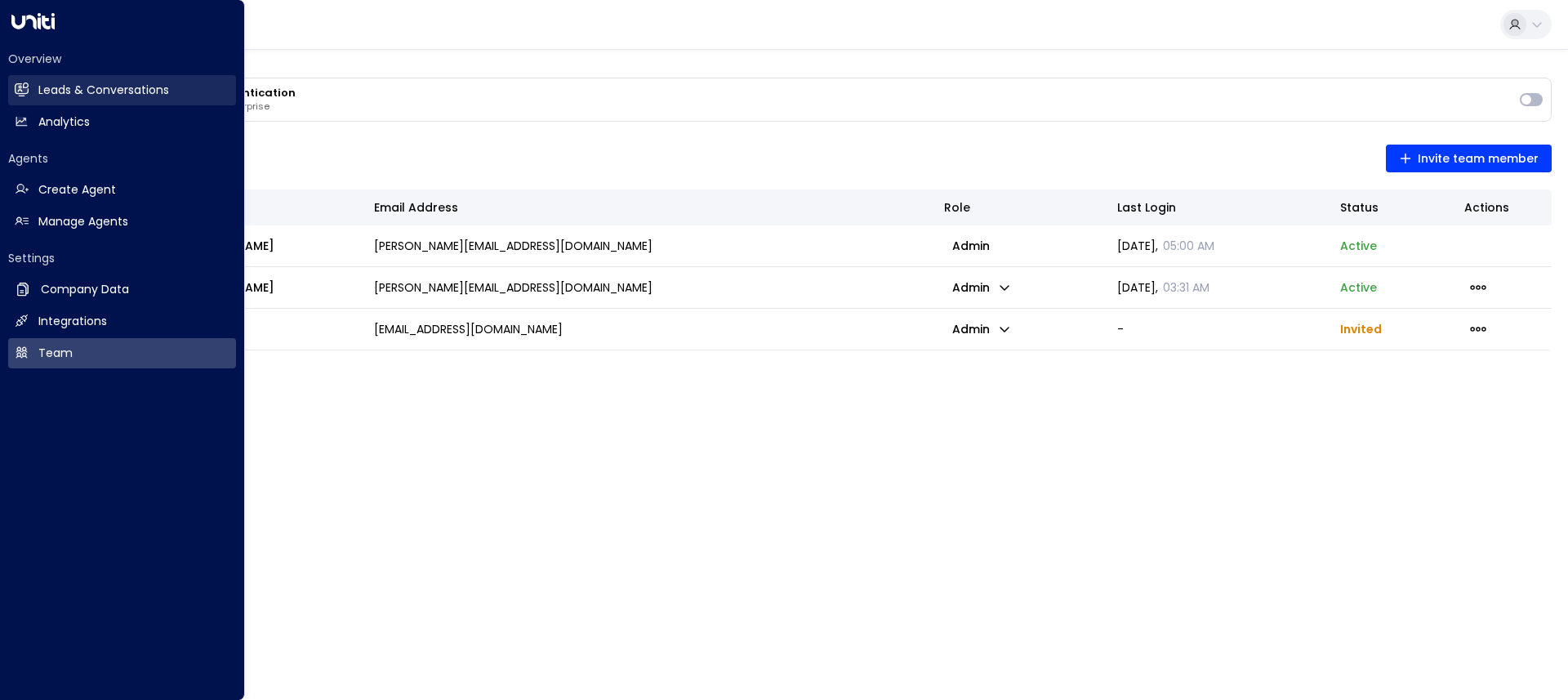
click at [56, 88] on h2 "Leads & Conversations" at bounding box center [103, 90] width 131 height 17
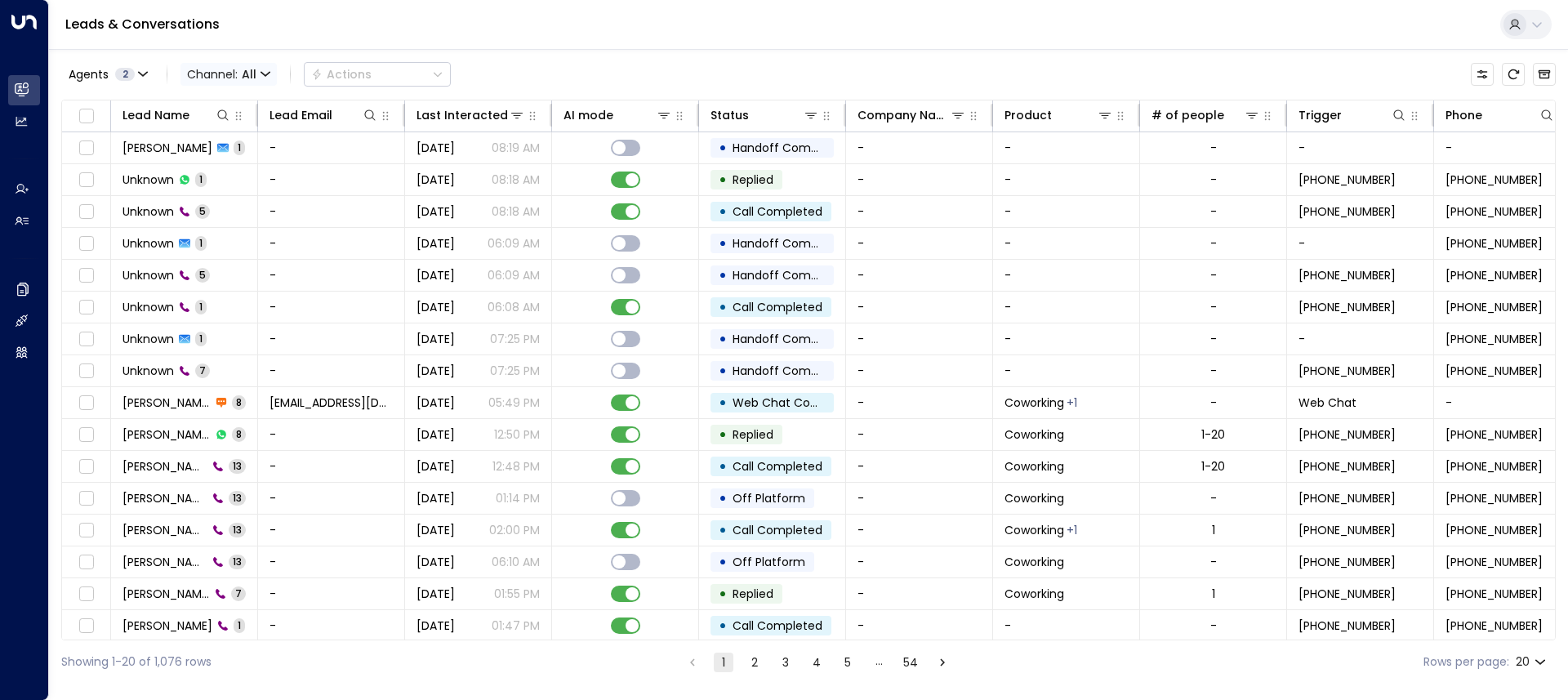
click at [267, 77] on icon "button" at bounding box center [266, 74] width 10 height 10
click at [136, 88] on div at bounding box center [784, 350] width 1568 height 700
click at [136, 82] on button "Agents 2" at bounding box center [107, 74] width 92 height 23
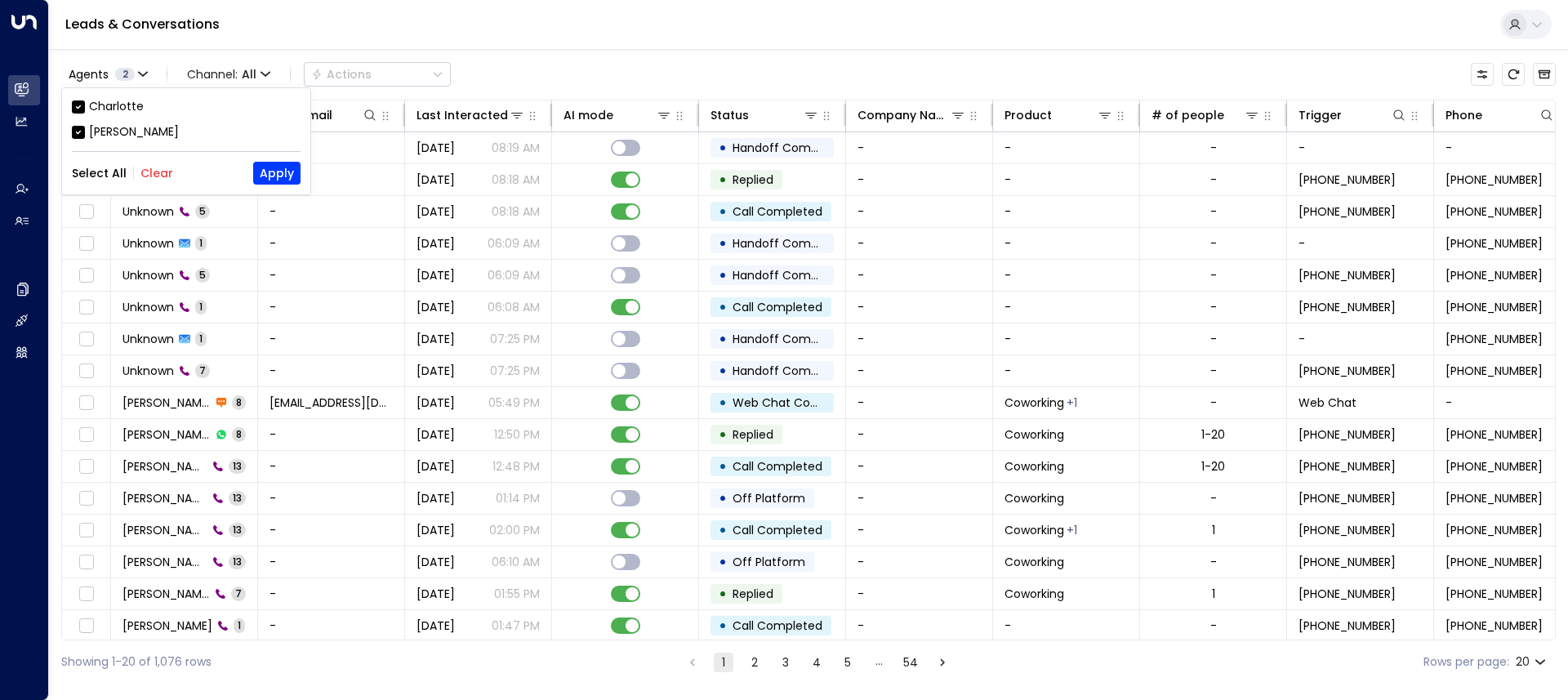
click at [139, 73] on div at bounding box center [784, 350] width 1568 height 700
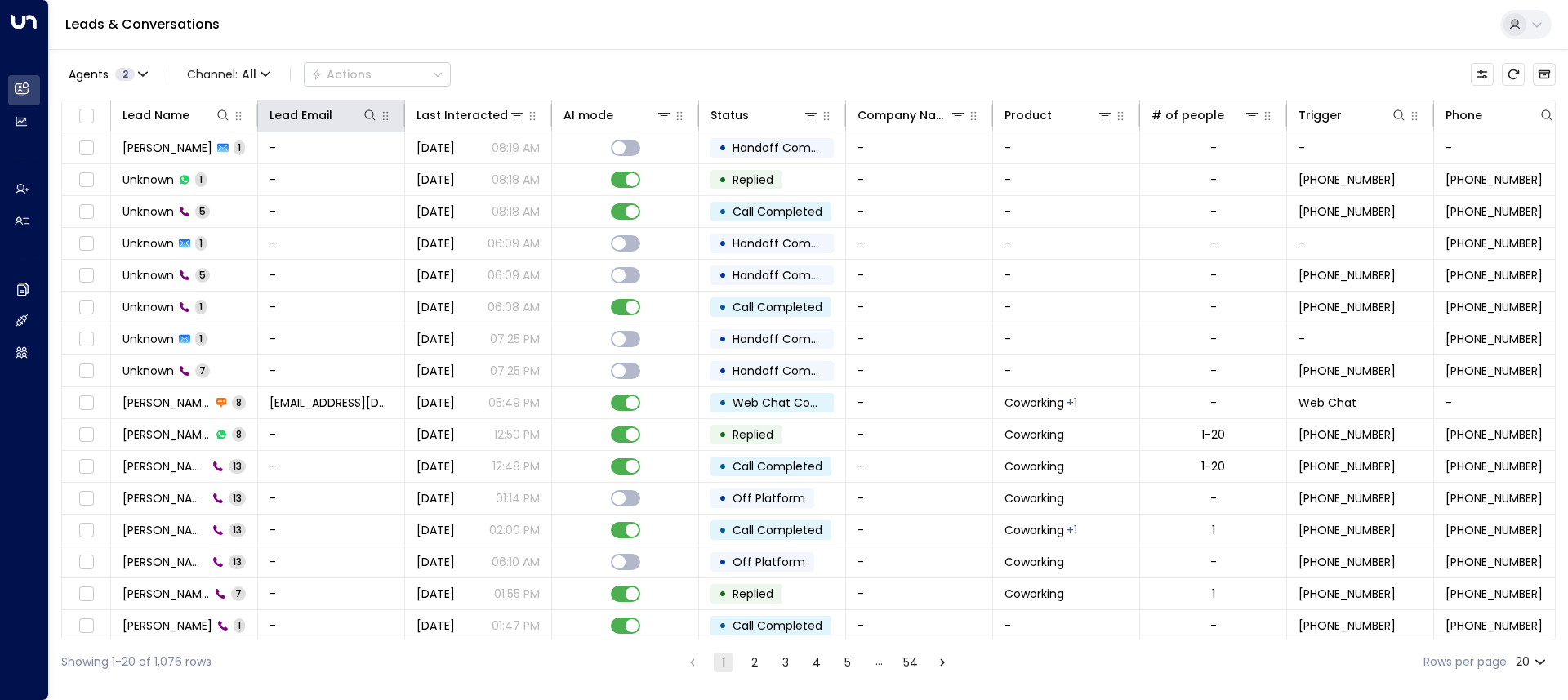
click at [330, 125] on th "Lead Email" at bounding box center [331, 116] width 147 height 32
click at [369, 117] on icon at bounding box center [369, 115] width 13 height 13
